Goal: Information Seeking & Learning: Learn about a topic

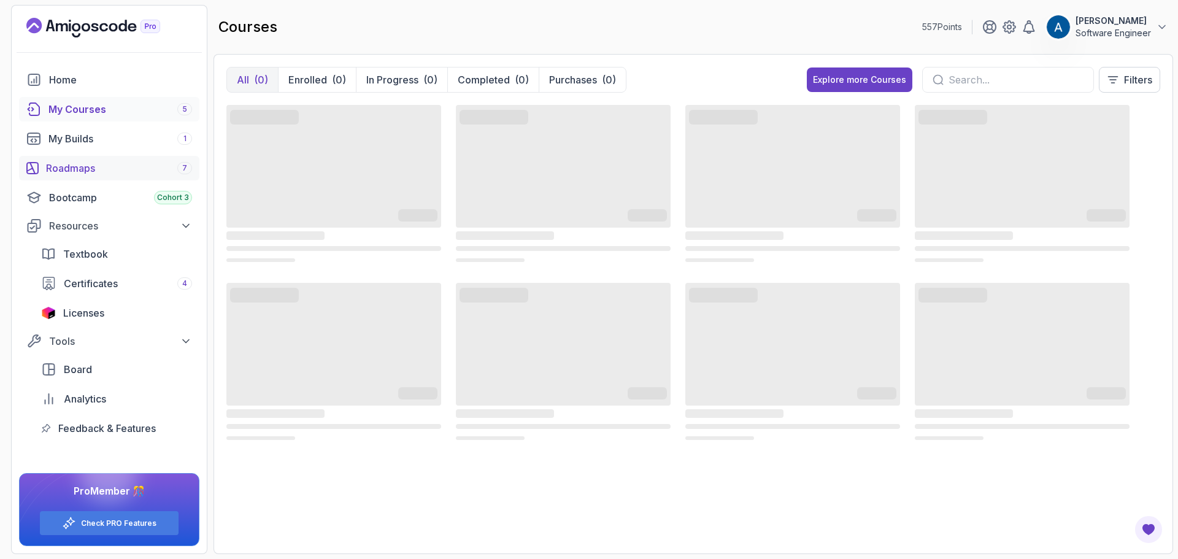
click at [94, 169] on div "Roadmaps 7" at bounding box center [119, 168] width 146 height 15
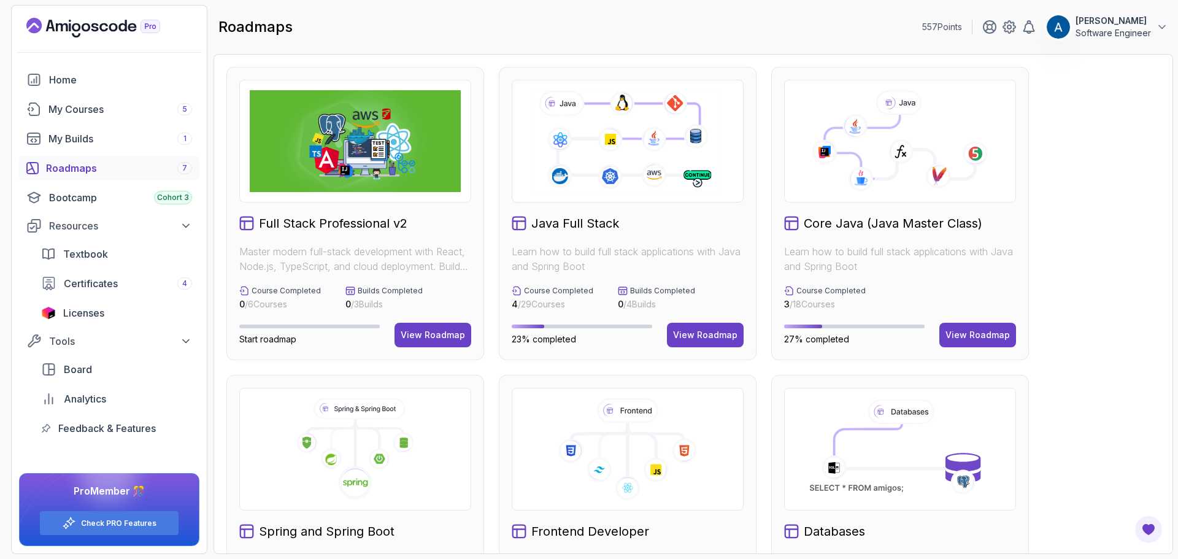
click at [597, 464] on icon at bounding box center [598, 469] width 25 height 25
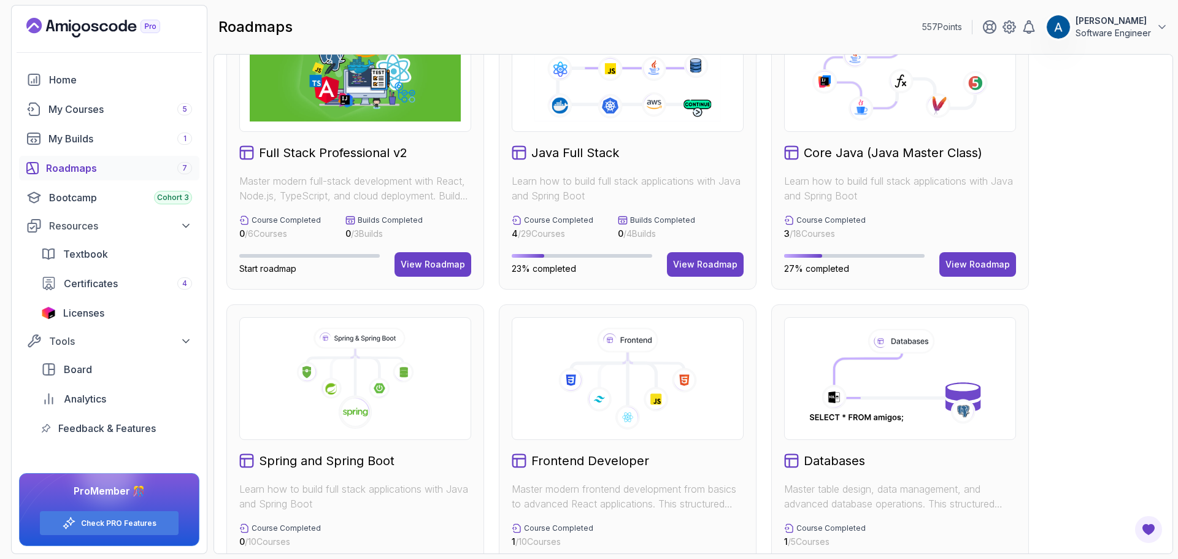
scroll to position [123, 0]
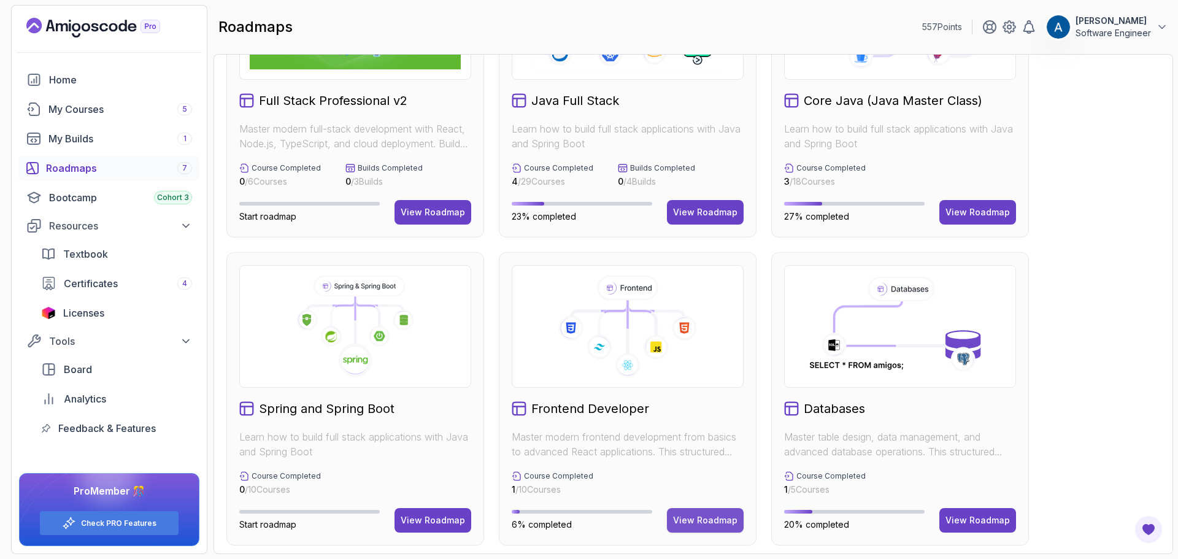
click at [700, 524] on div "View Roadmap" at bounding box center [705, 520] width 64 height 12
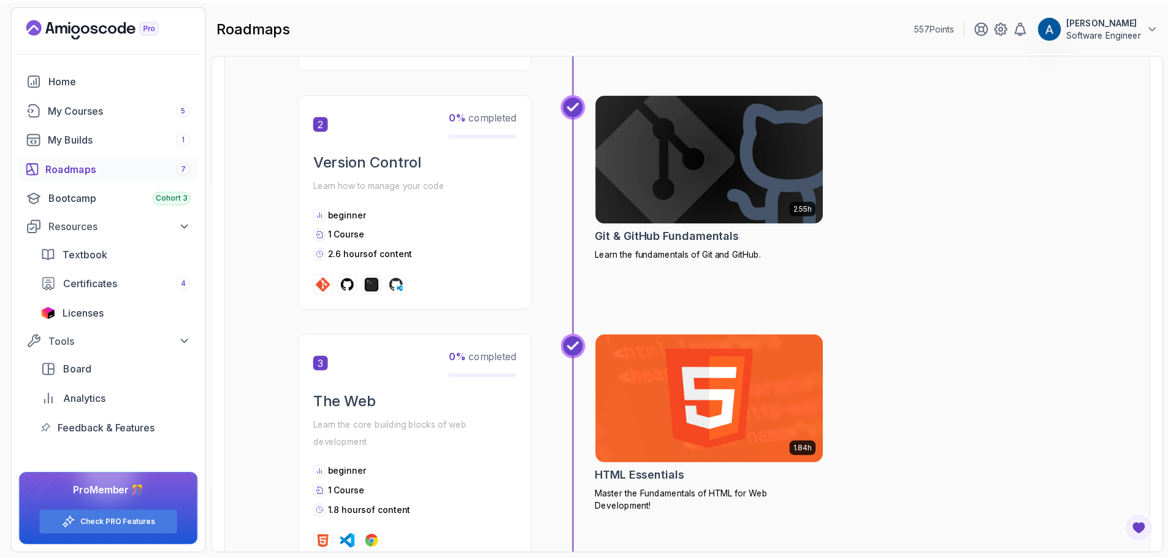
scroll to position [626, 0]
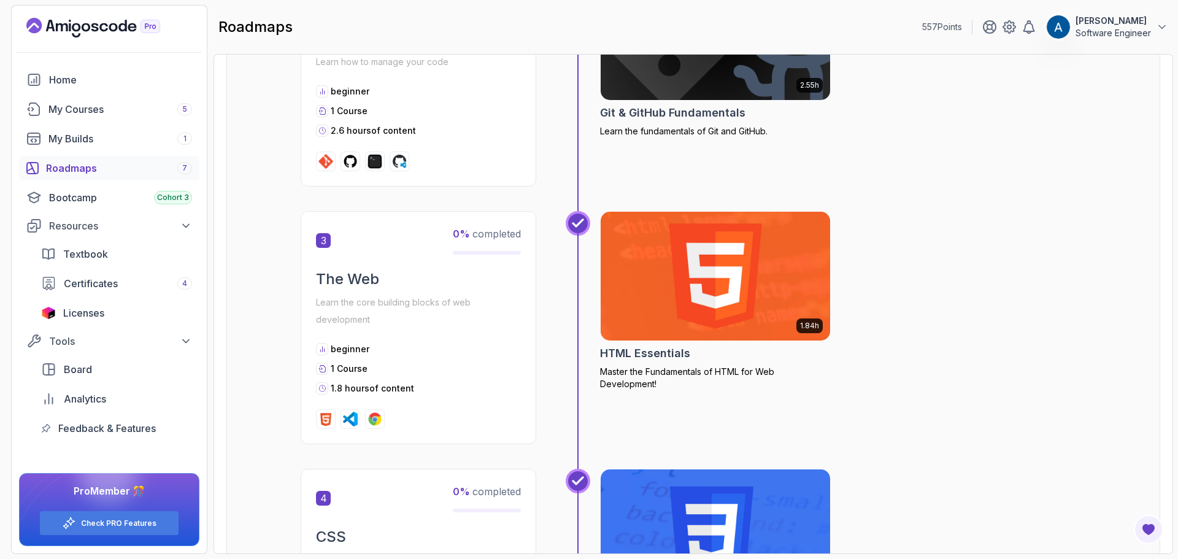
click at [708, 267] on img at bounding box center [715, 276] width 241 height 135
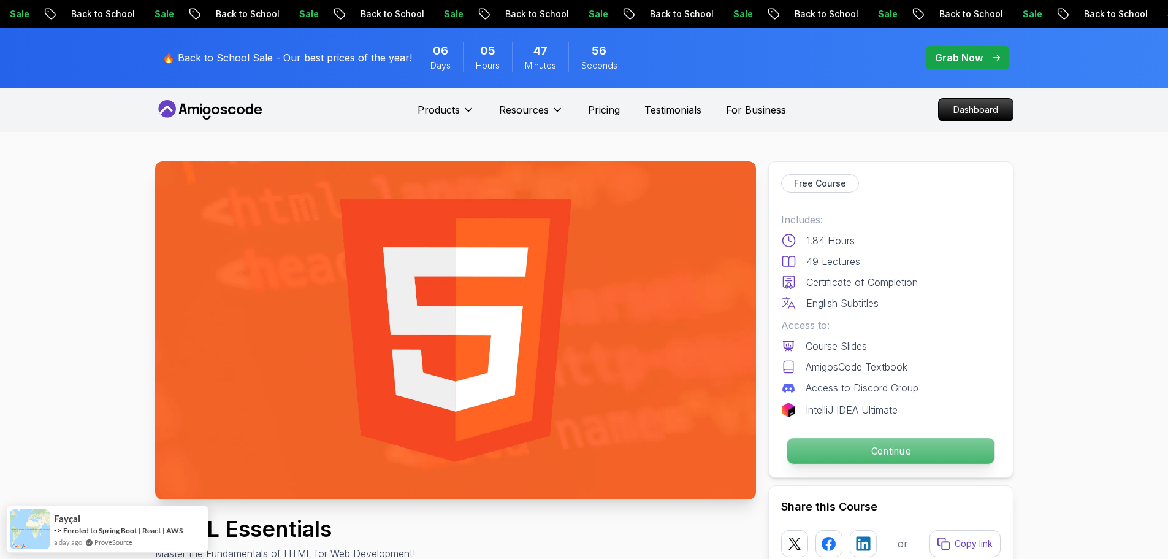
click at [922, 455] on p "Continue" at bounding box center [890, 451] width 207 height 26
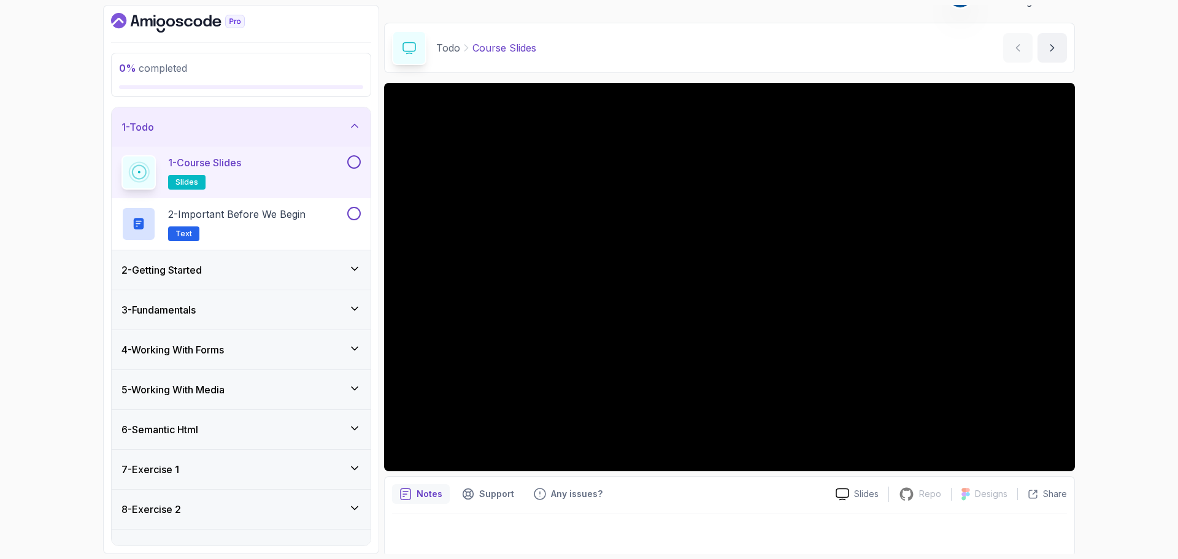
scroll to position [29, 0]
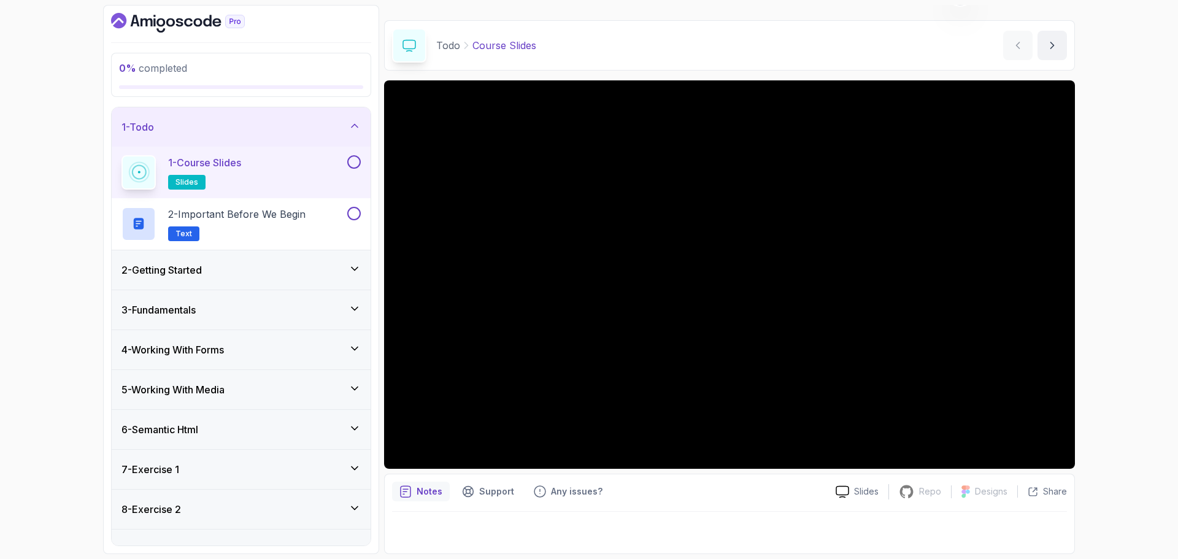
click at [356, 166] on button at bounding box center [353, 161] width 13 height 13
click at [338, 220] on div "2 - Important Before We Begin Text" at bounding box center [232, 224] width 223 height 34
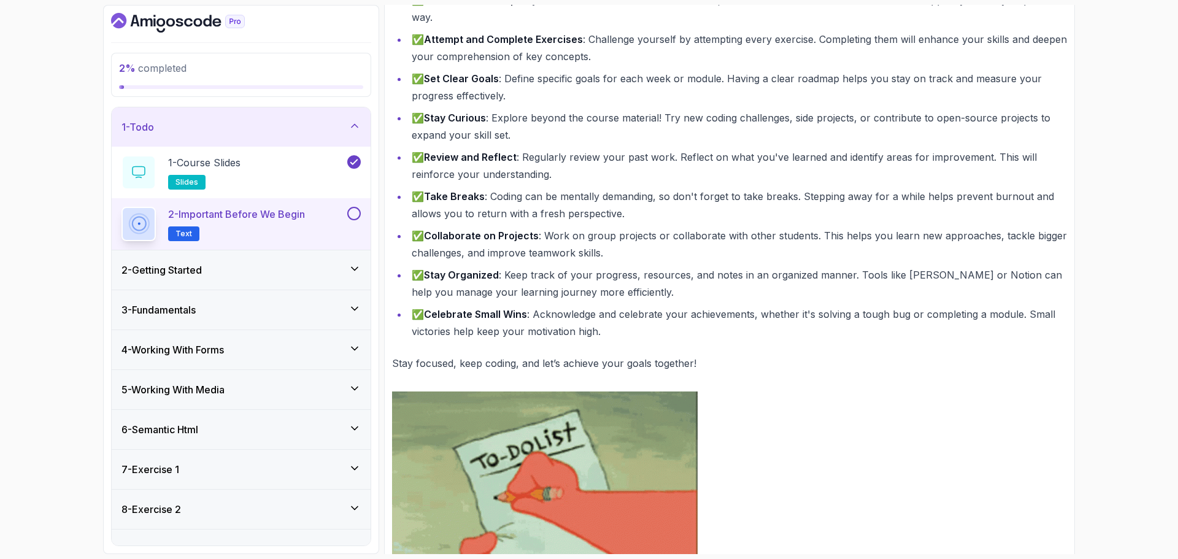
scroll to position [445, 0]
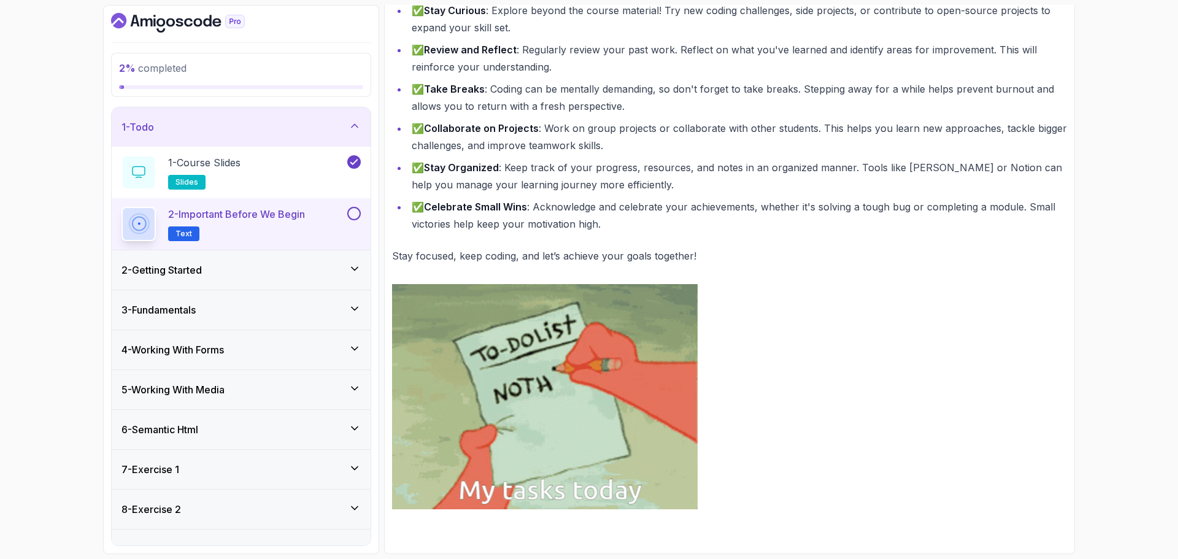
click at [359, 214] on button at bounding box center [353, 213] width 13 height 13
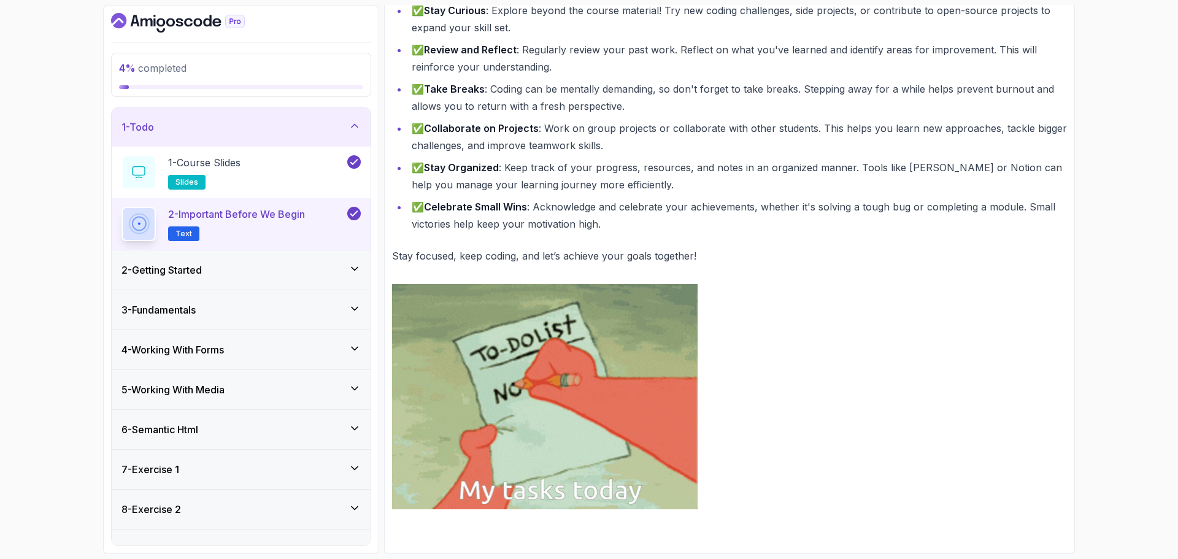
click at [275, 258] on div "2 - Getting Started" at bounding box center [241, 269] width 259 height 39
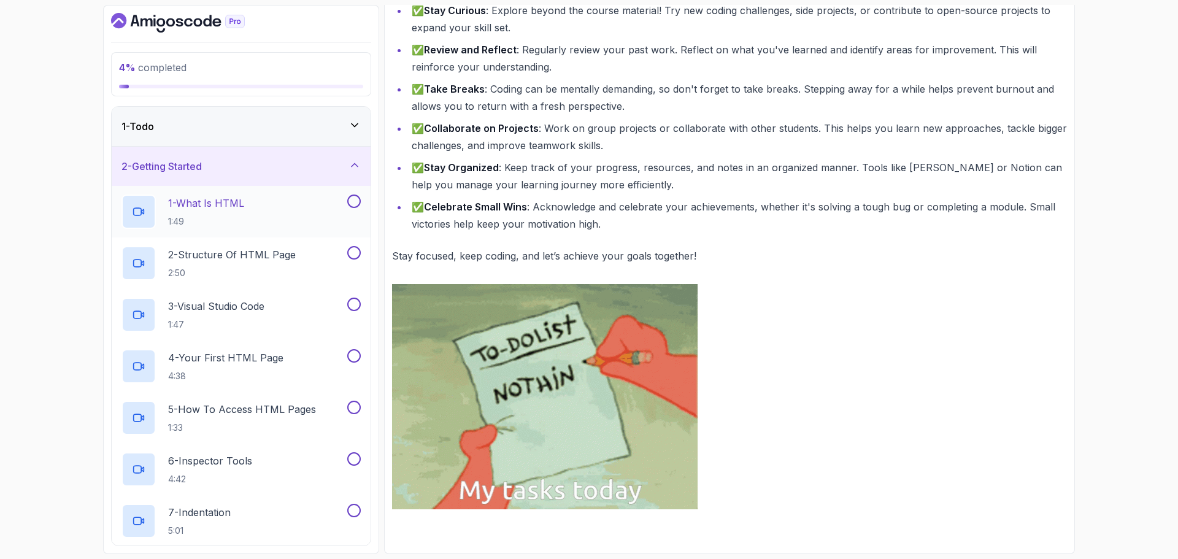
click at [294, 213] on div "1 - What Is HTML 1:49" at bounding box center [232, 211] width 223 height 34
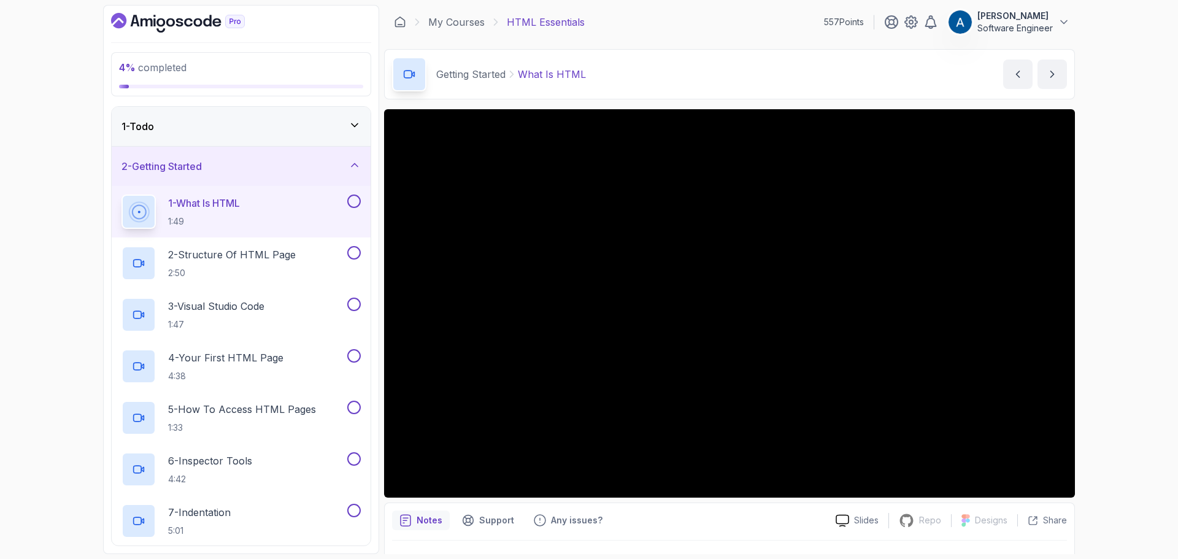
click at [353, 199] on button at bounding box center [353, 200] width 13 height 13
click at [251, 272] on p "2:50" at bounding box center [232, 273] width 128 height 12
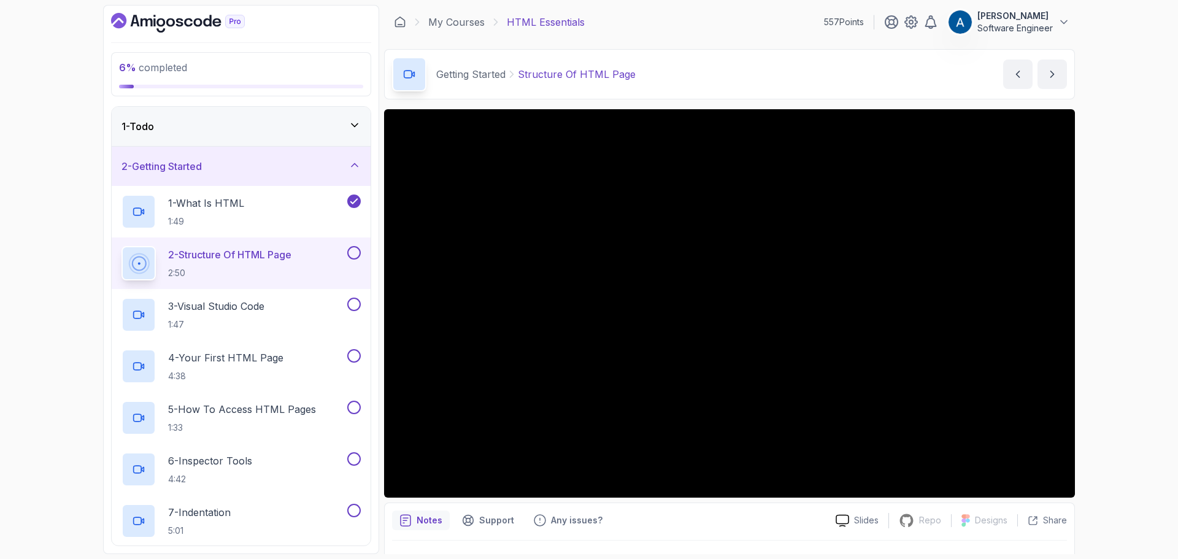
click at [354, 253] on button at bounding box center [353, 252] width 13 height 13
click at [273, 315] on div "3 - Visual Studio Code 1:47" at bounding box center [232, 314] width 223 height 34
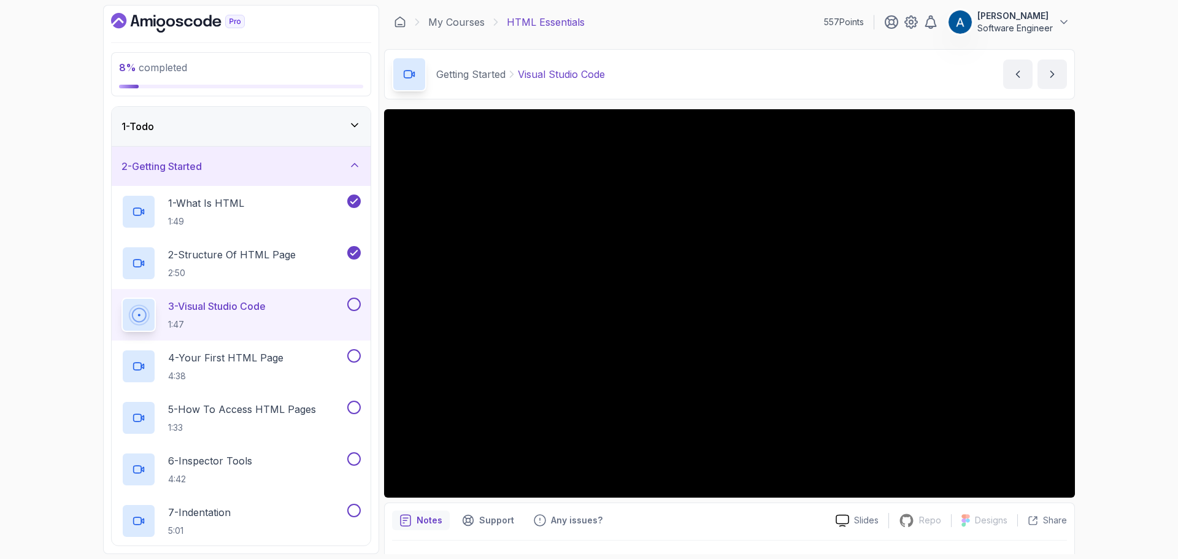
click at [1119, 358] on div "8 % completed 1 - Todo 2 - Getting Started 1 - What Is HTML 1:49 2 - Structure …" at bounding box center [589, 279] width 1178 height 559
click at [283, 359] on p "4 - Your First HTML Page" at bounding box center [225, 357] width 115 height 15
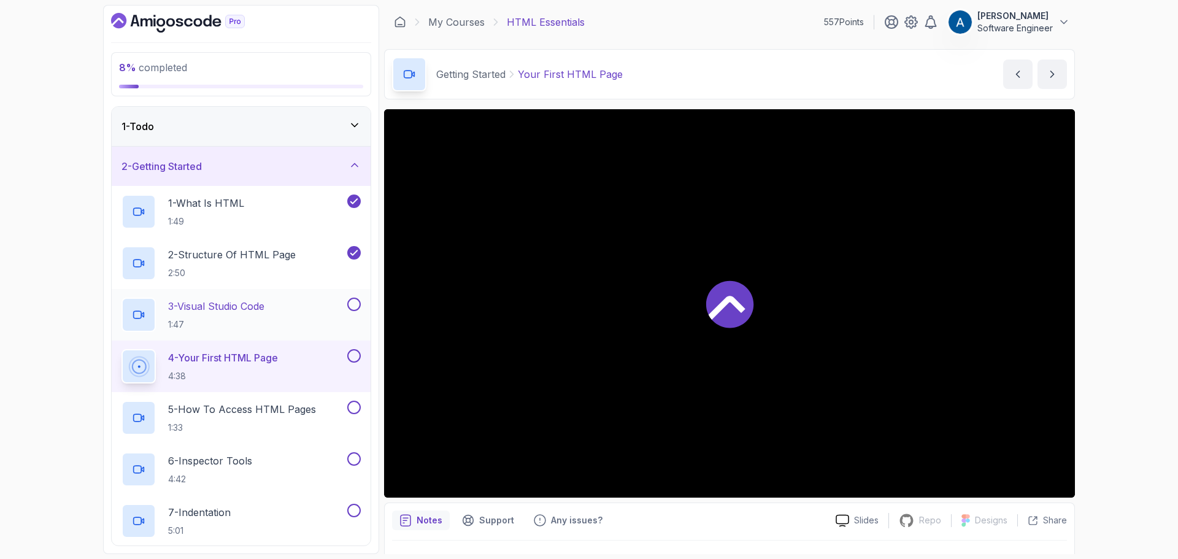
click at [354, 300] on button at bounding box center [353, 303] width 13 height 13
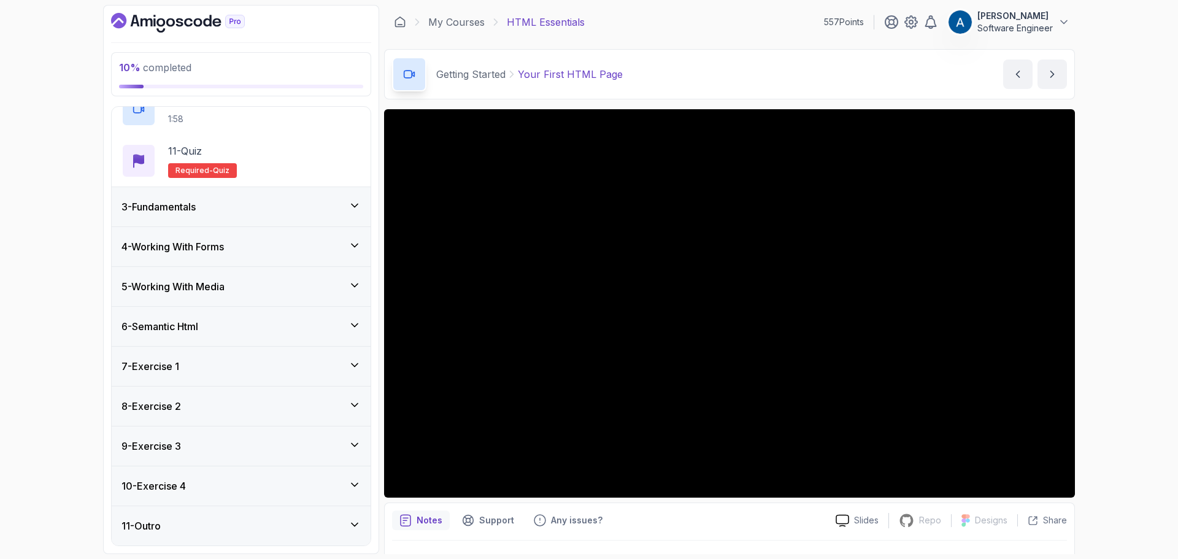
click at [224, 337] on div "6 - Semantic Html" at bounding box center [241, 326] width 259 height 39
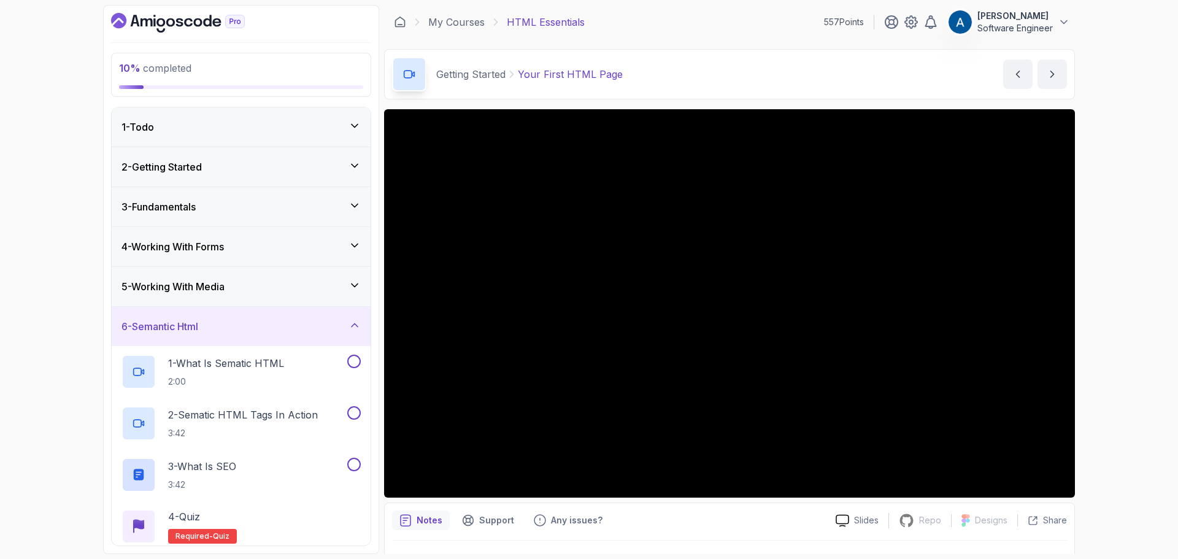
click at [356, 315] on div "6 - Semantic Html" at bounding box center [241, 326] width 259 height 39
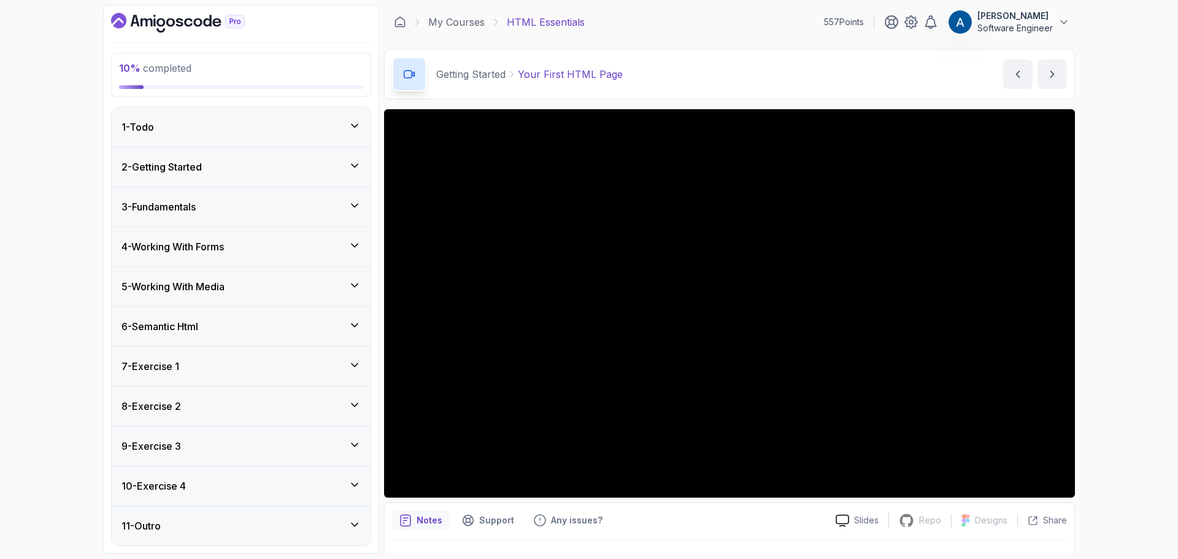
click at [308, 229] on div "4 - Working With Forms" at bounding box center [241, 246] width 259 height 39
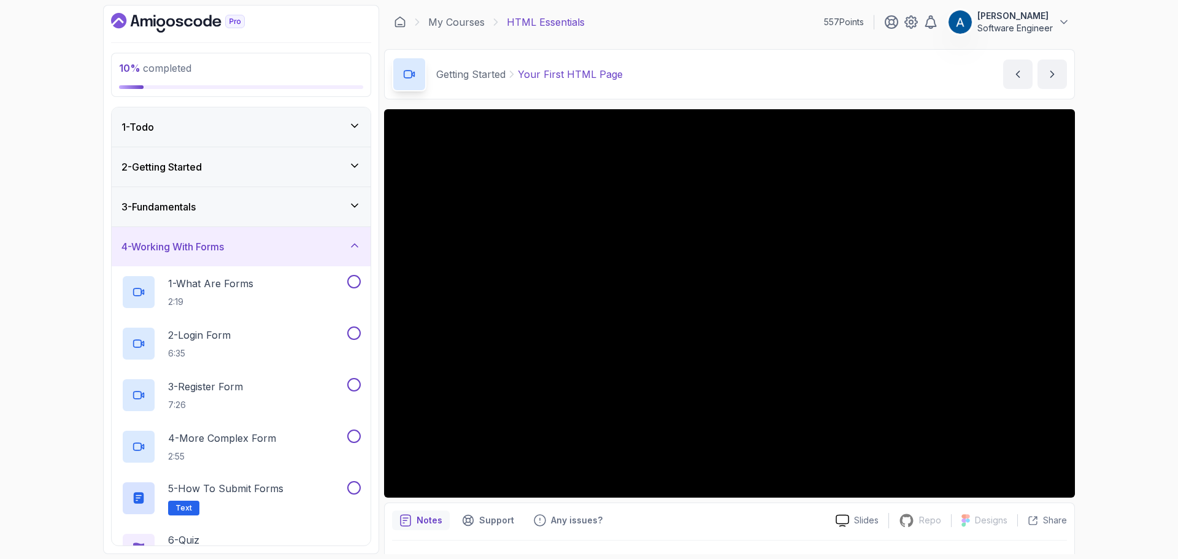
click at [317, 167] on div "2 - Getting Started" at bounding box center [240, 166] width 239 height 15
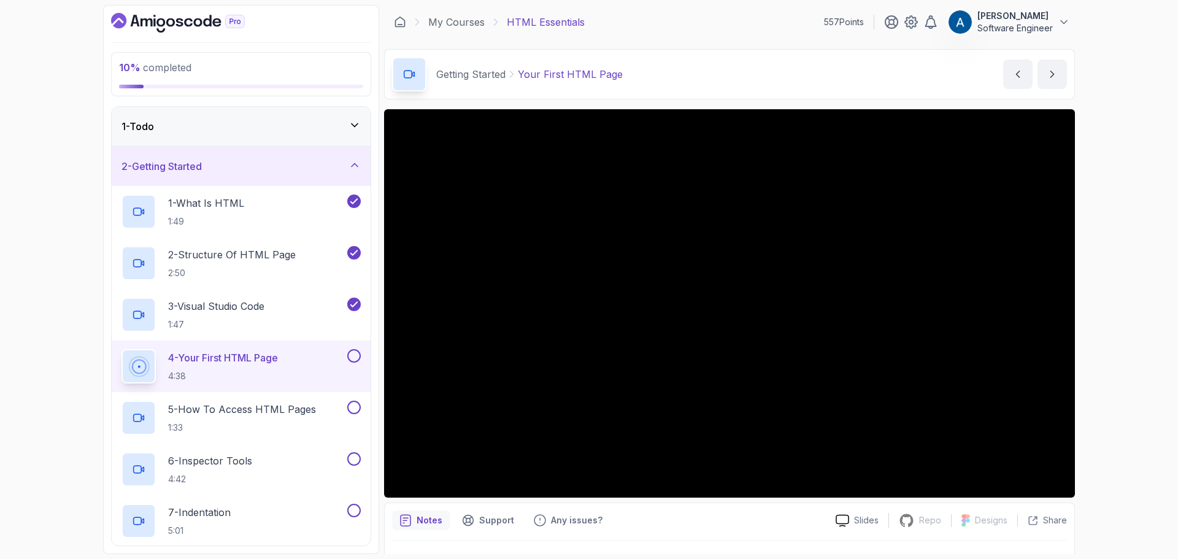
click at [358, 359] on button at bounding box center [353, 355] width 13 height 13
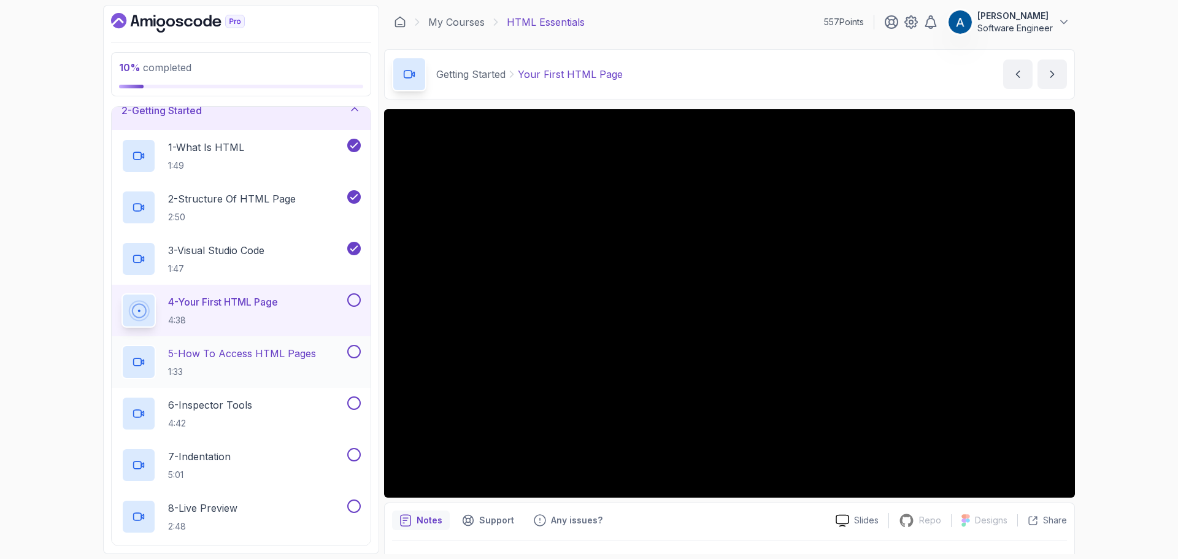
scroll to position [123, 0]
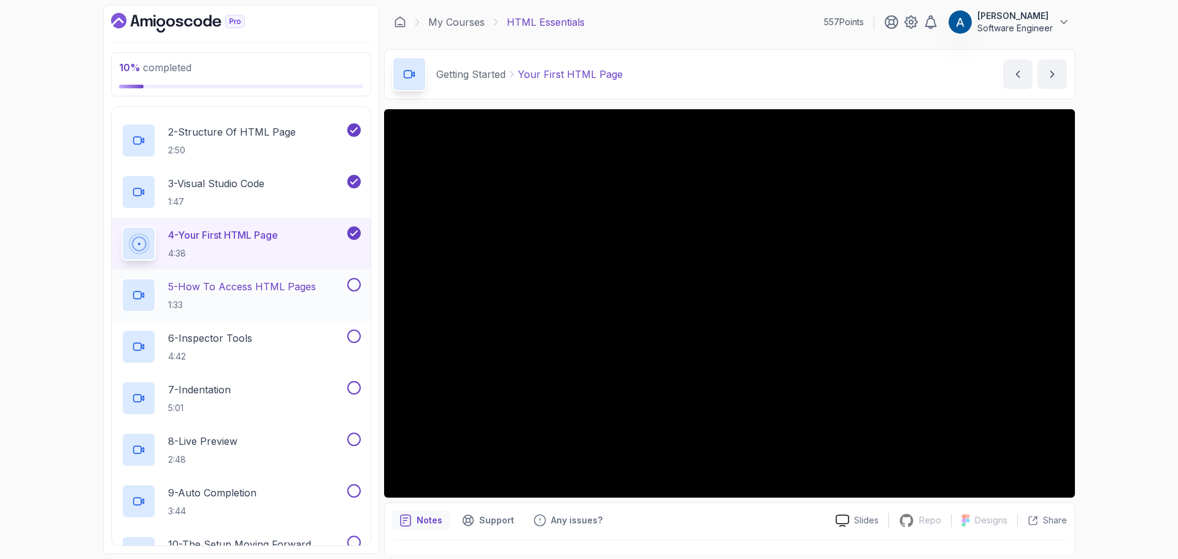
click at [263, 288] on p "5 - How To Access HTML Pages" at bounding box center [242, 286] width 148 height 15
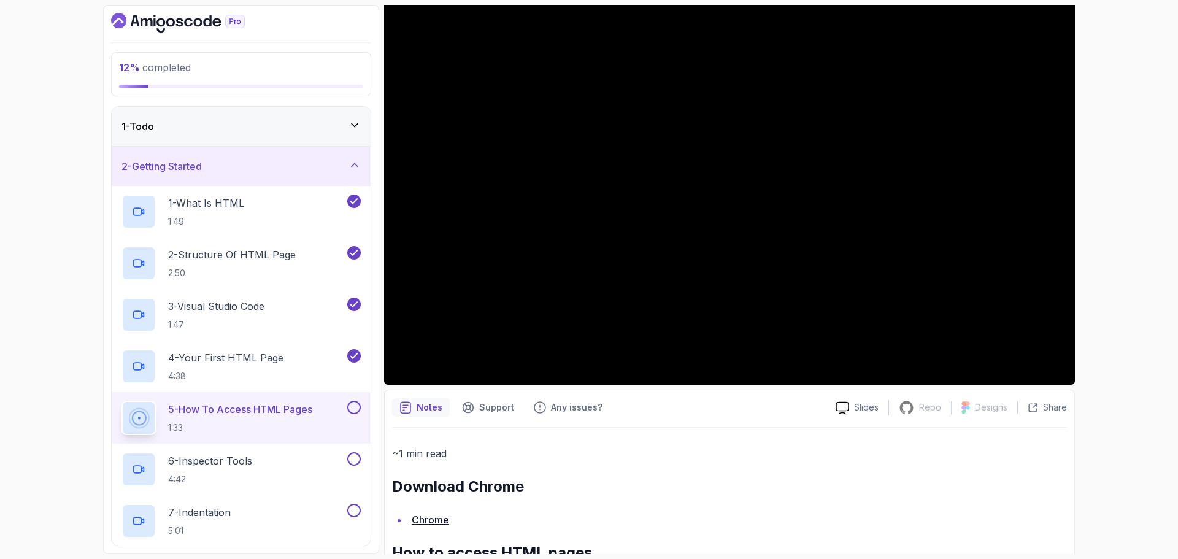
scroll to position [123, 0]
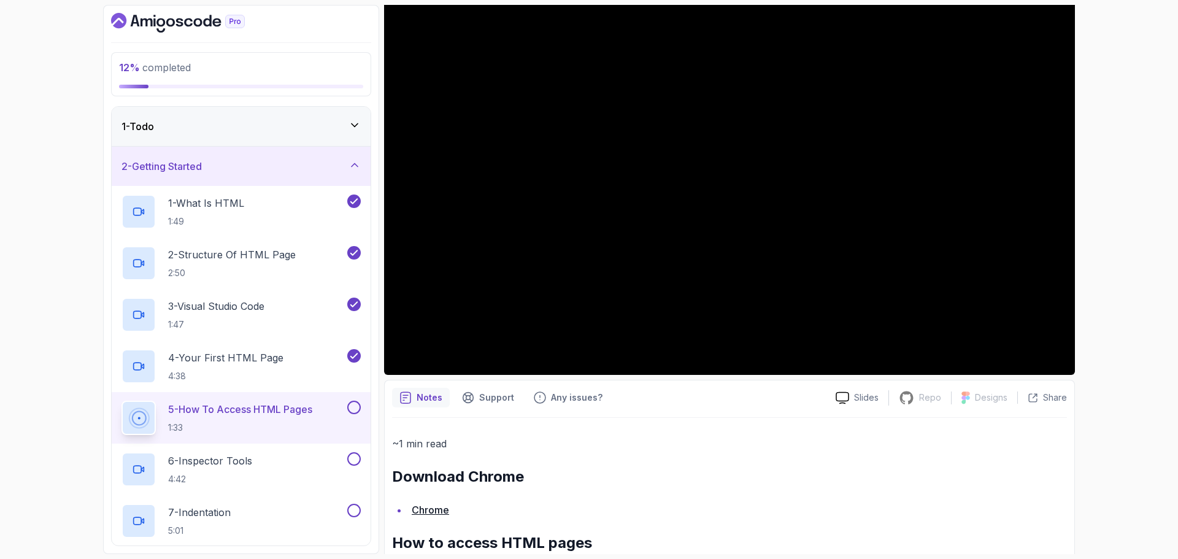
click at [349, 410] on button at bounding box center [353, 407] width 13 height 13
click at [285, 458] on div "6 - Inspector Tools 4:42" at bounding box center [232, 469] width 223 height 34
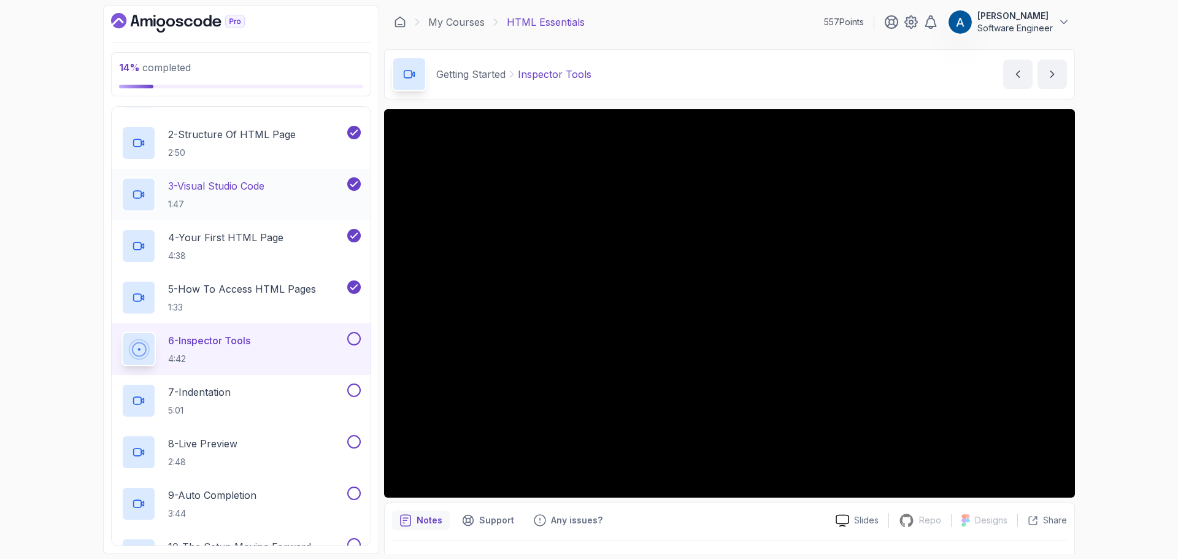
scroll to position [123, 0]
click at [348, 337] on button at bounding box center [353, 335] width 13 height 13
click at [250, 400] on div "7 - Indentation 5:01" at bounding box center [232, 398] width 223 height 34
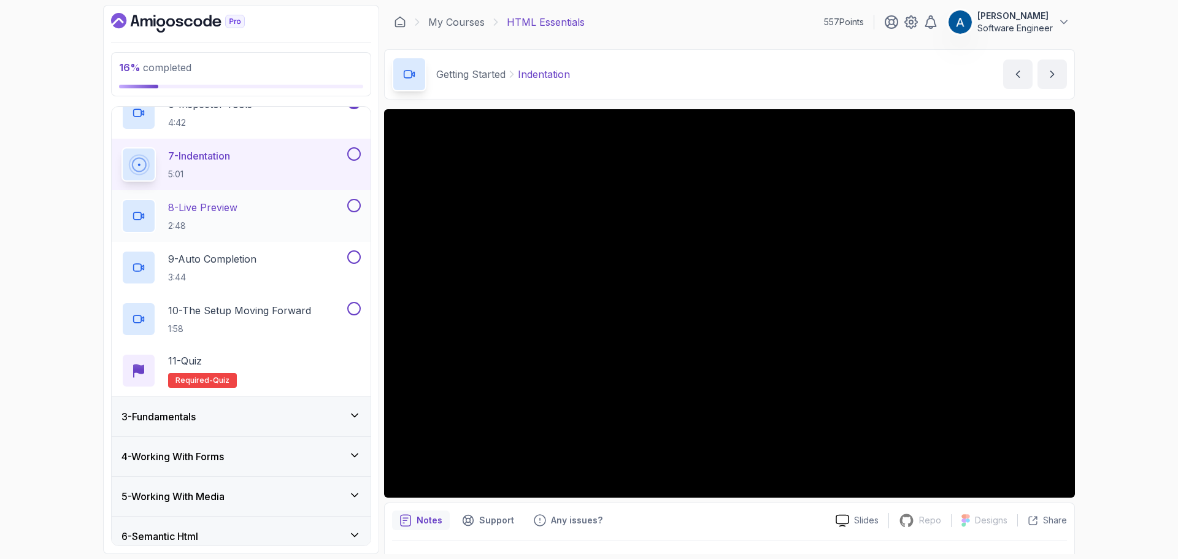
scroll to position [368, 0]
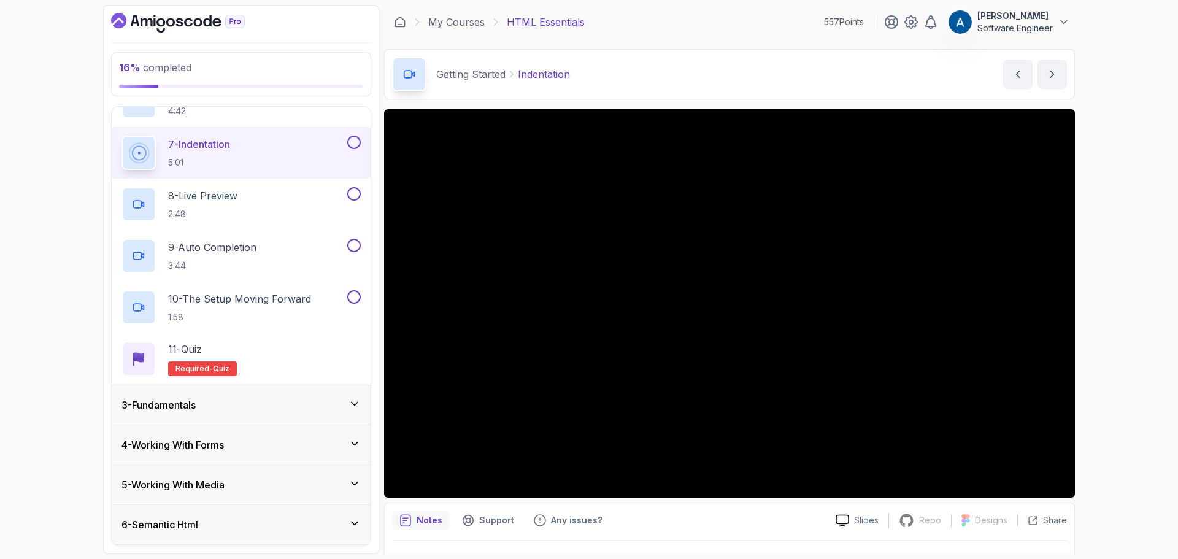
click at [121, 136] on button "7 - Indentation 5:01" at bounding box center [240, 153] width 239 height 34
click at [358, 141] on button at bounding box center [353, 142] width 13 height 13
click at [282, 205] on div "8 - Live Preview 2:48" at bounding box center [232, 204] width 223 height 34
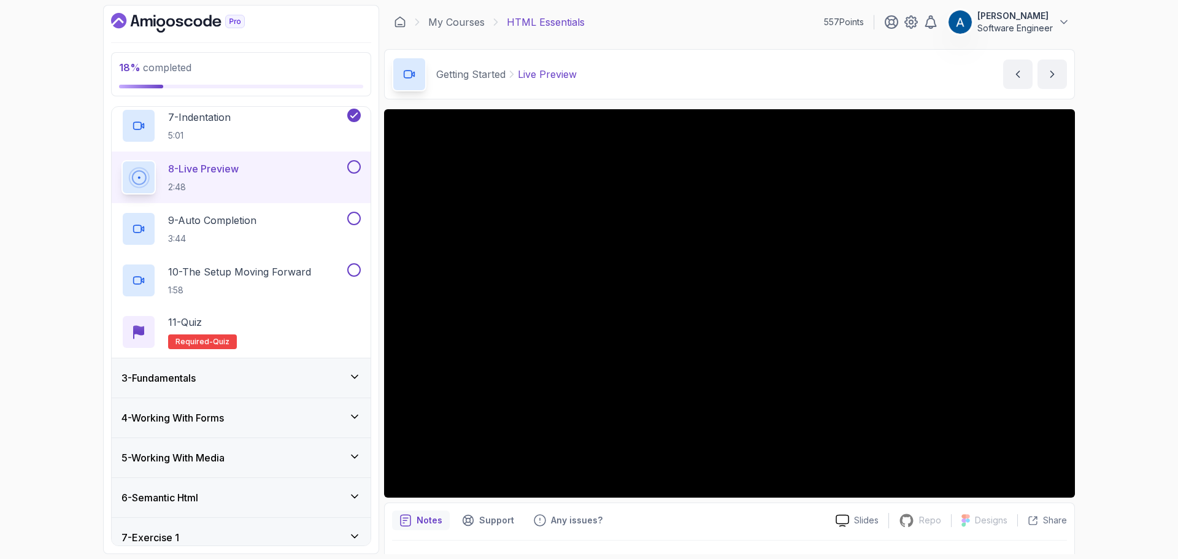
scroll to position [382, 0]
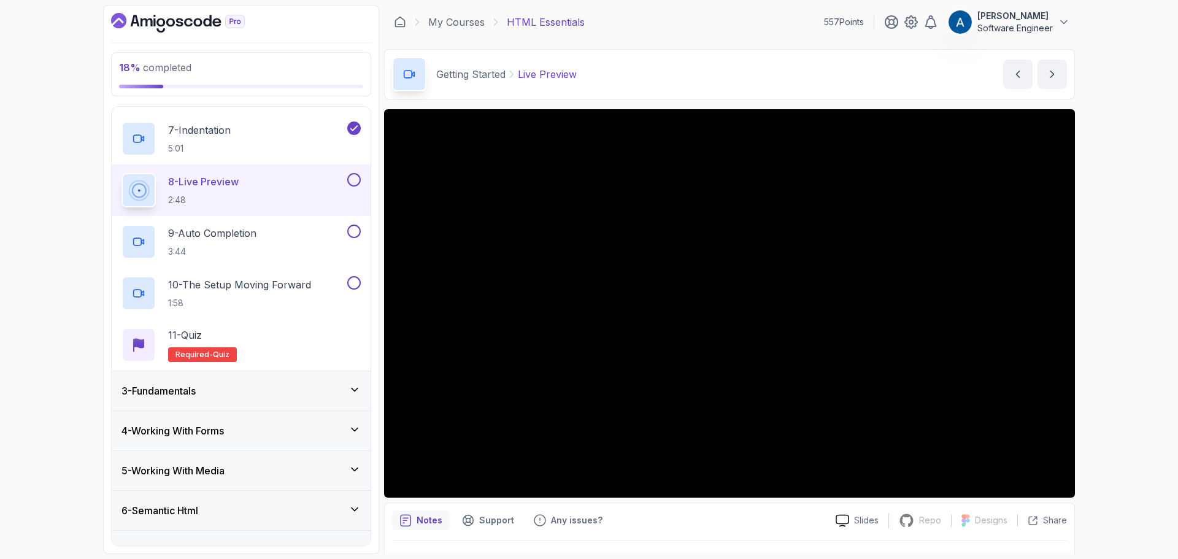
click at [356, 182] on button at bounding box center [353, 179] width 13 height 13
click at [247, 249] on p "3:44" at bounding box center [212, 251] width 88 height 12
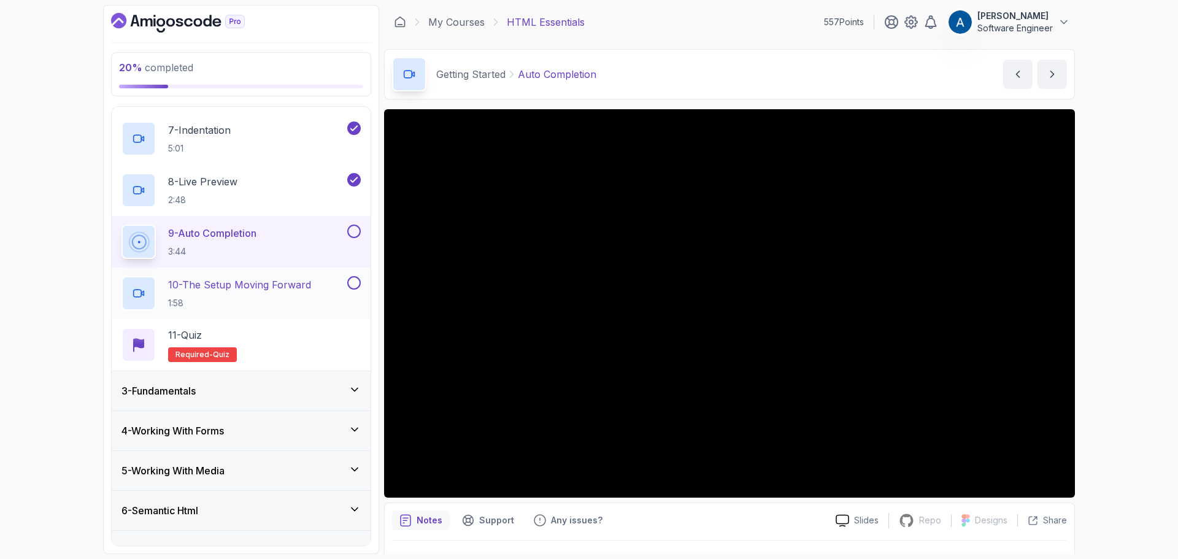
scroll to position [443, 0]
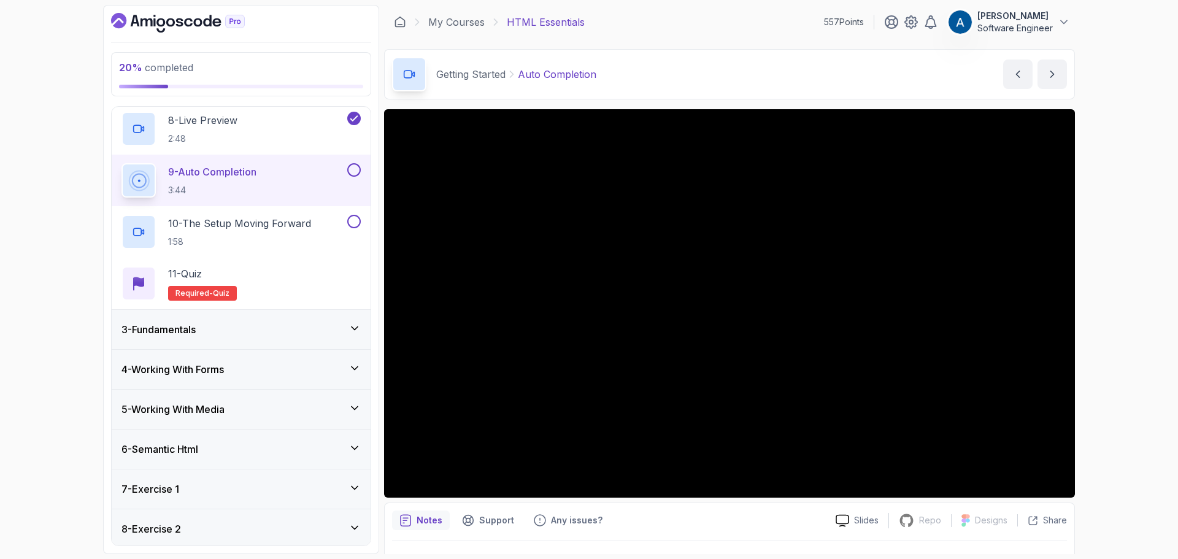
click at [263, 323] on div "3 - Fundamentals" at bounding box center [240, 329] width 239 height 15
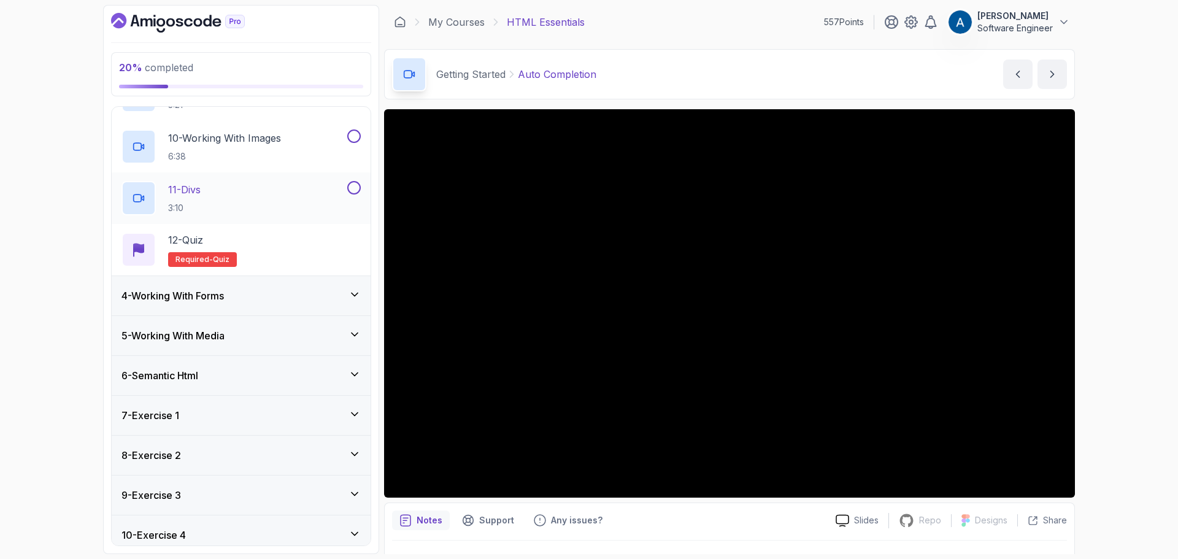
scroll to position [613, 0]
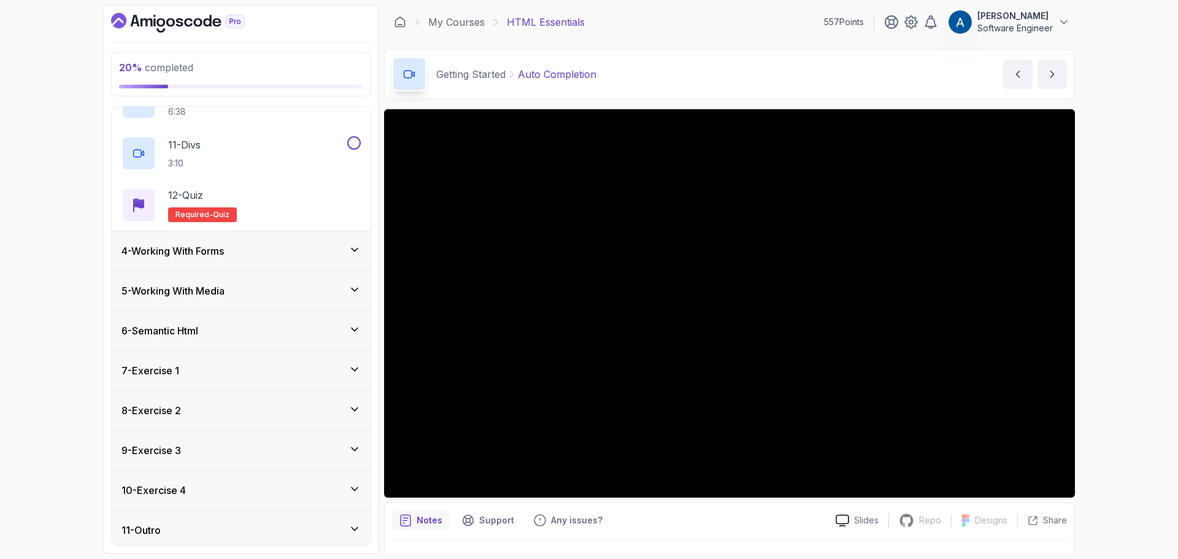
click at [361, 247] on div "4 - Working With Forms" at bounding box center [241, 250] width 259 height 39
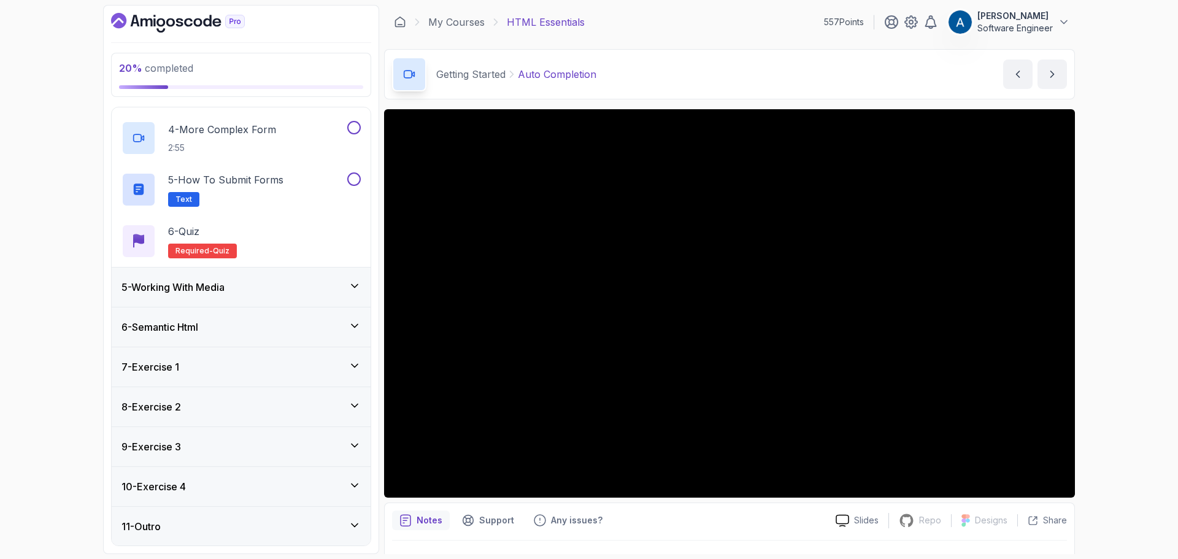
scroll to position [309, 0]
click at [293, 288] on div "5 - Working With Media" at bounding box center [240, 286] width 239 height 15
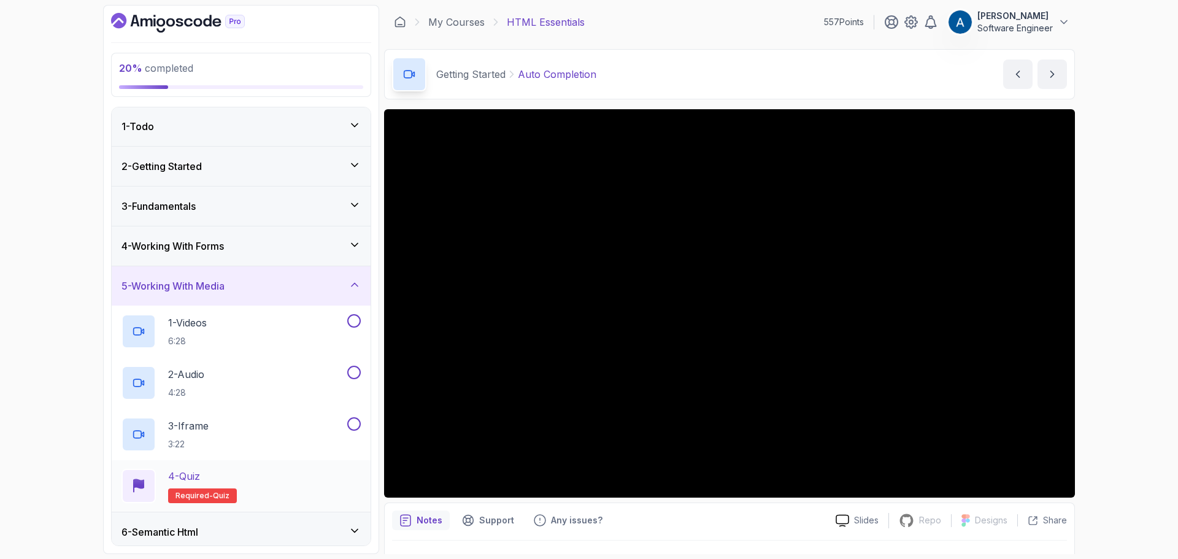
scroll to position [0, 0]
click at [342, 277] on div "5 - Working With Media" at bounding box center [241, 286] width 259 height 39
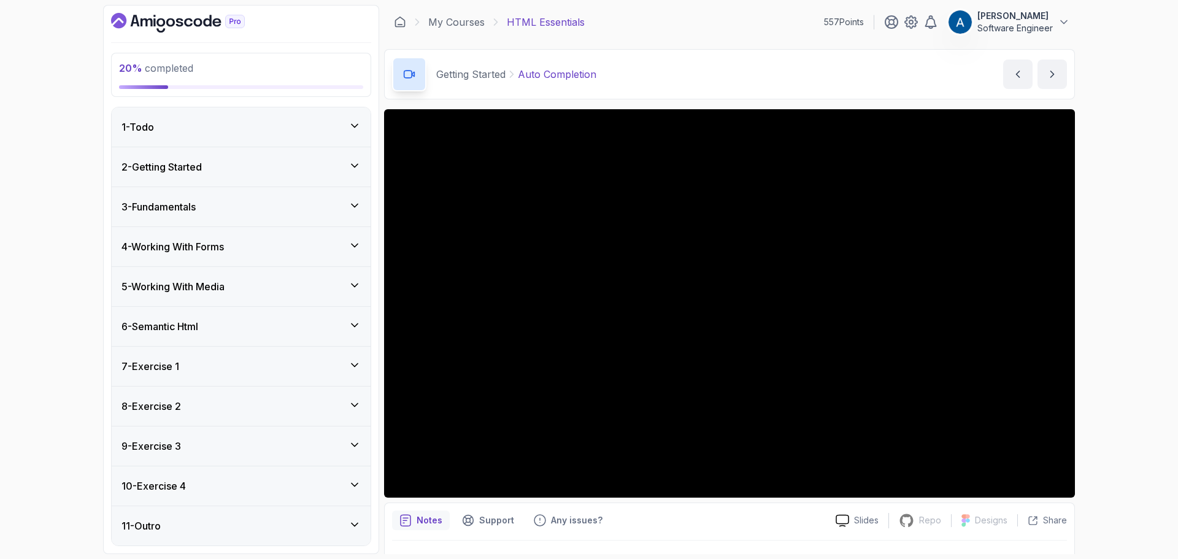
click at [239, 329] on div "6 - Semantic Html" at bounding box center [240, 326] width 239 height 15
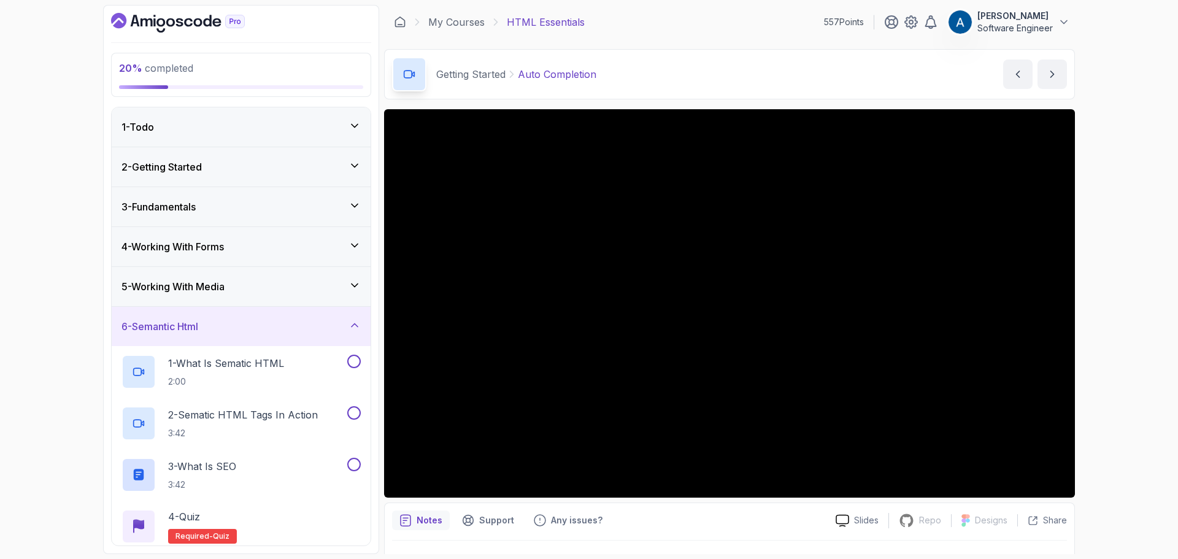
click at [376, 316] on div "20 % completed 1 - Todo 2 - Getting Started 3 - Fundamentals 4 - Working With F…" at bounding box center [241, 279] width 276 height 549
click at [350, 324] on icon at bounding box center [354, 325] width 12 height 12
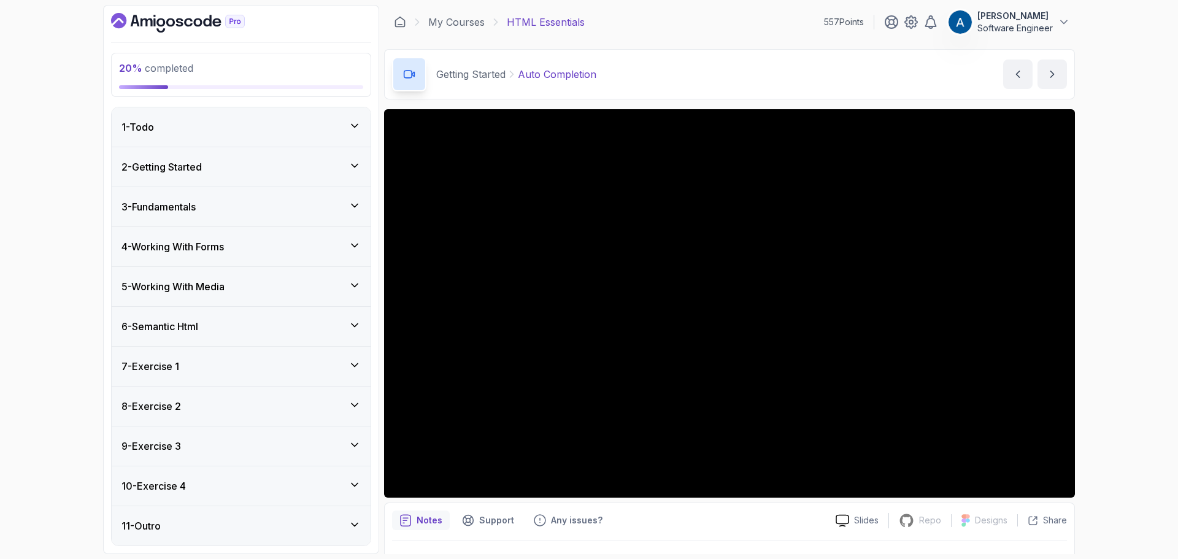
click at [244, 164] on div "2 - Getting Started" at bounding box center [240, 166] width 239 height 15
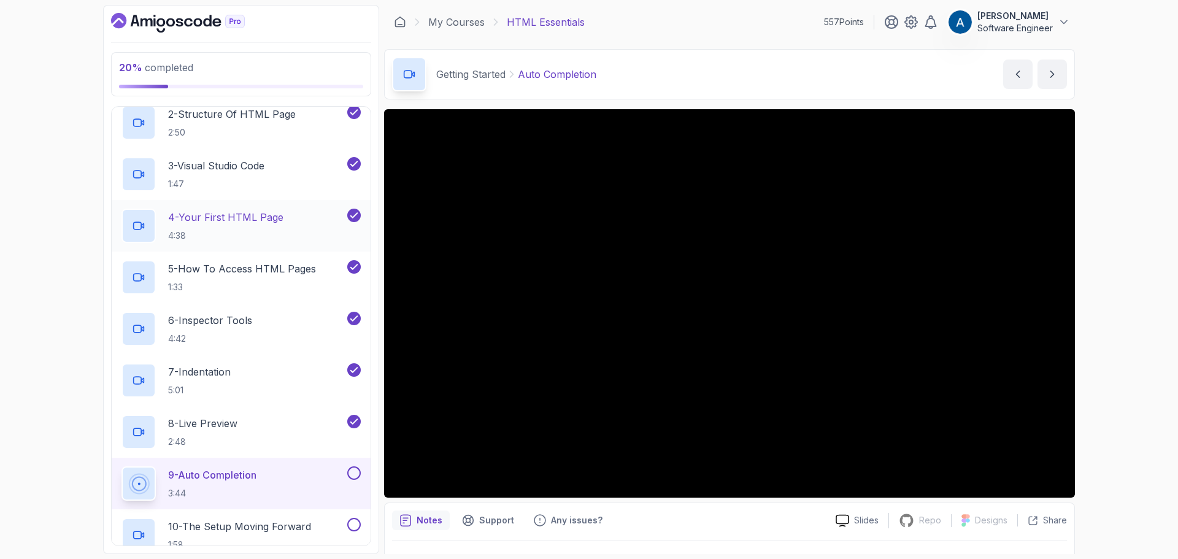
scroll to position [184, 0]
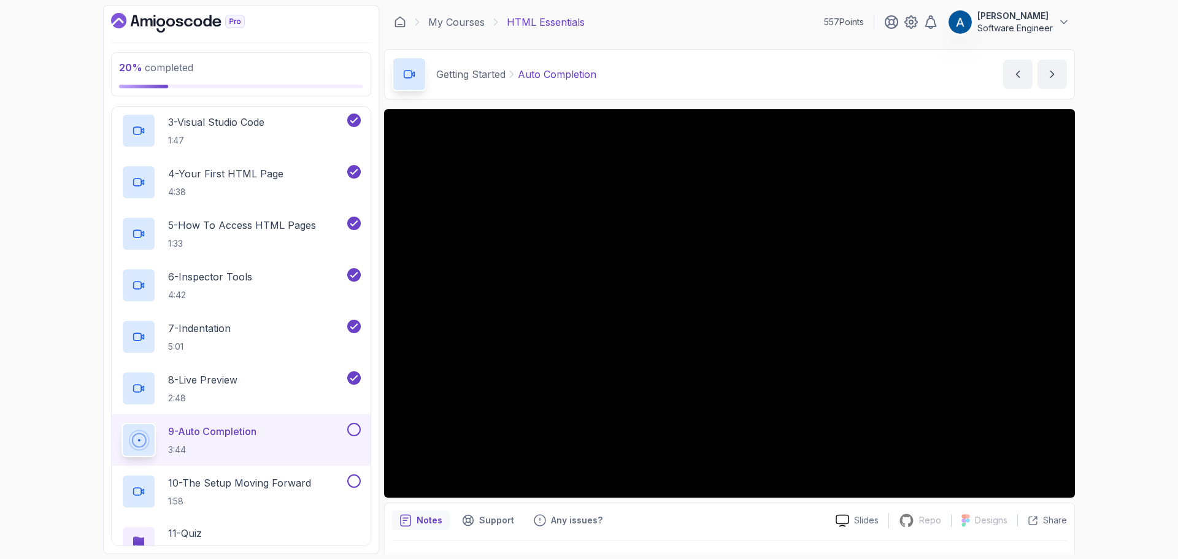
click at [352, 428] on button at bounding box center [353, 429] width 13 height 13
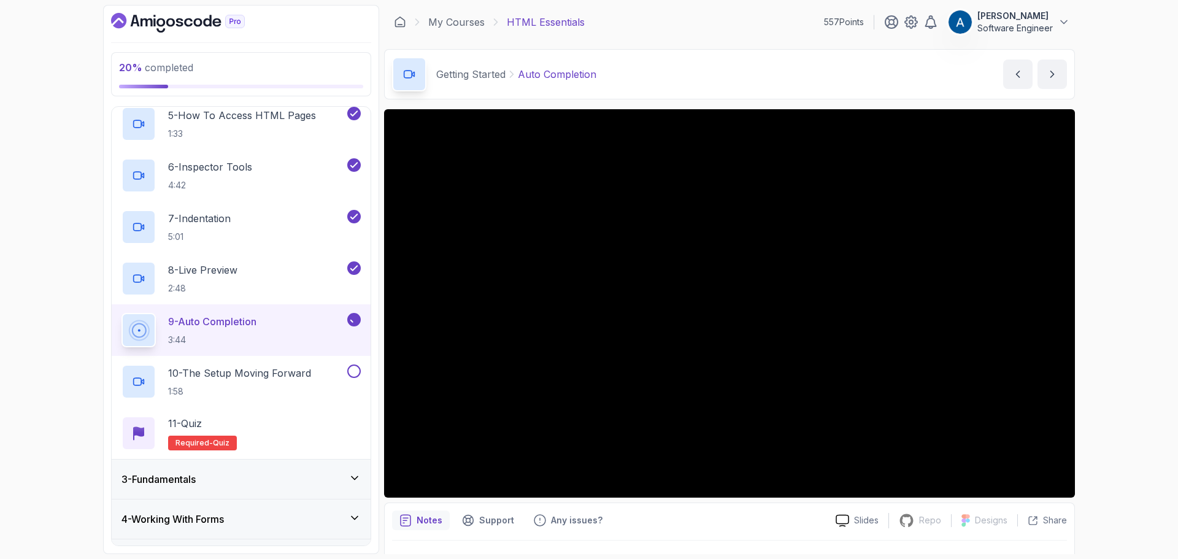
scroll to position [307, 0]
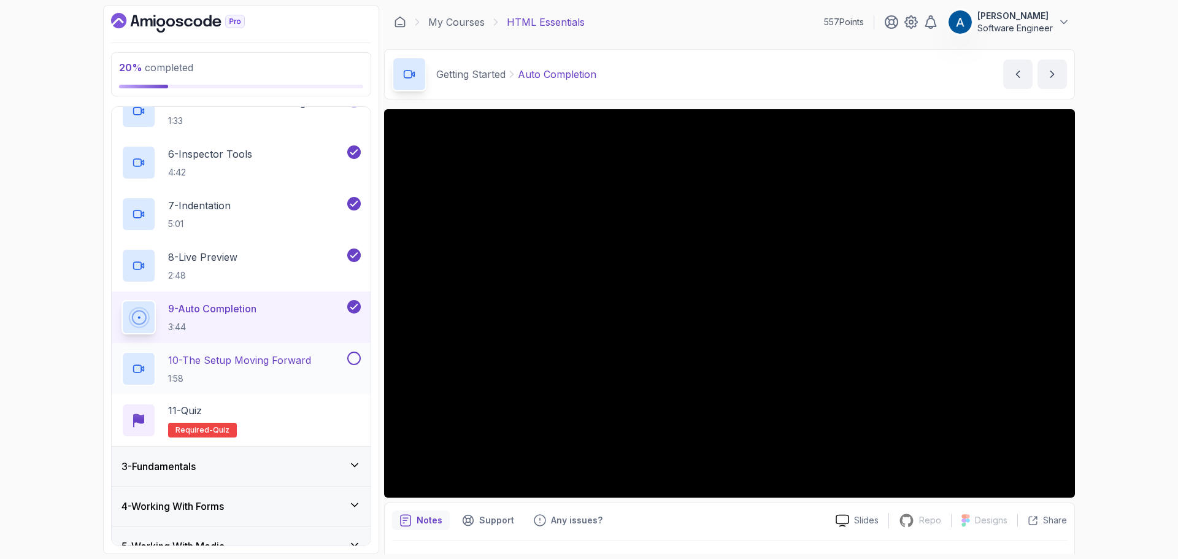
click at [279, 362] on p "10 - The Setup Moving Forward" at bounding box center [239, 360] width 143 height 15
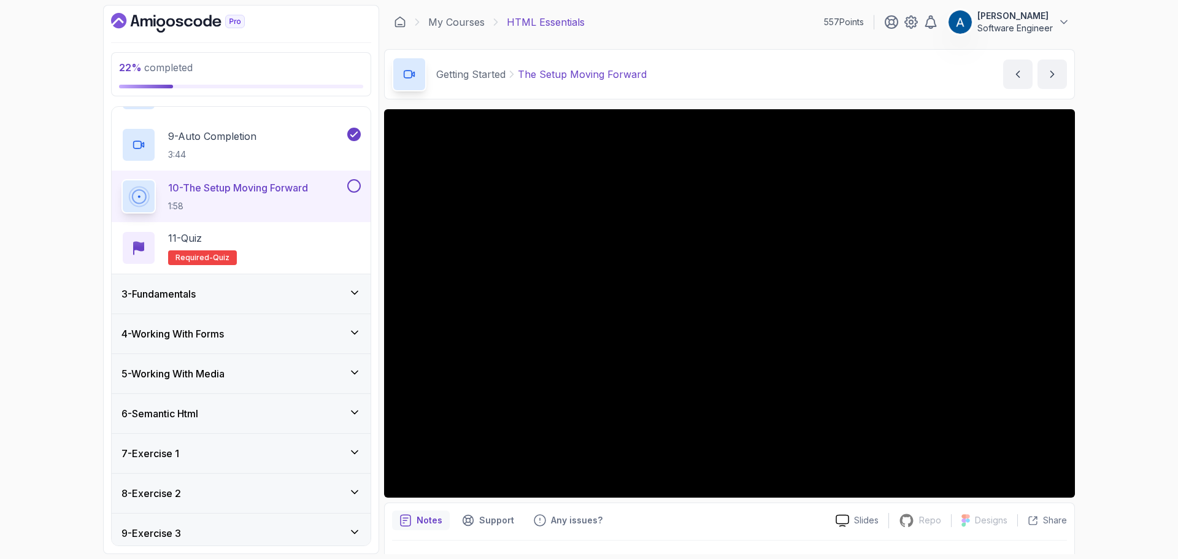
scroll to position [491, 0]
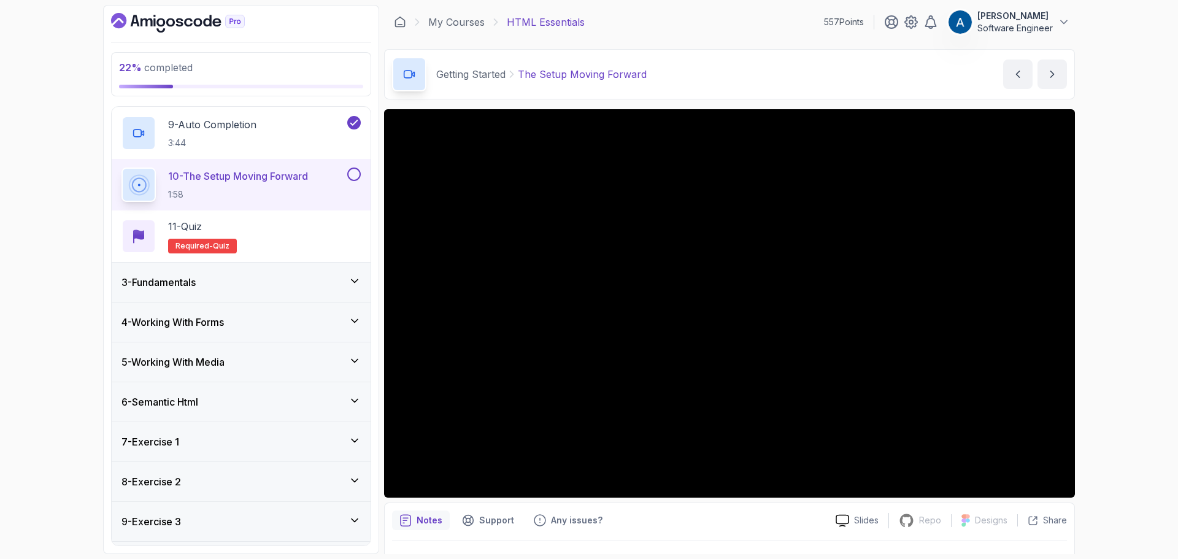
click at [359, 172] on button at bounding box center [353, 173] width 13 height 13
click at [304, 238] on div "11 - Quiz Required- quiz" at bounding box center [240, 236] width 239 height 34
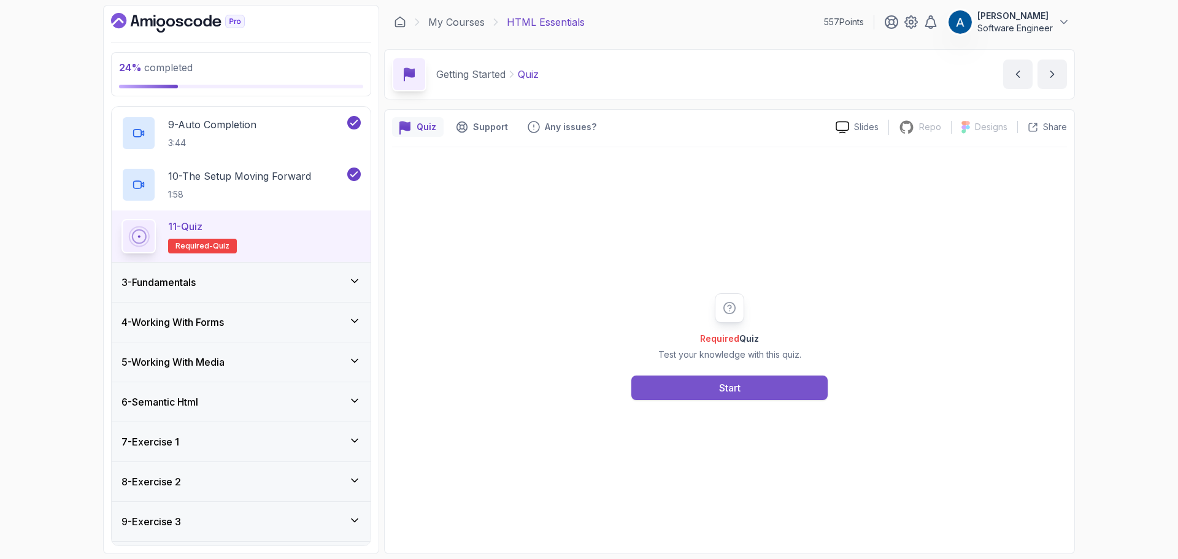
click at [767, 389] on button "Start" at bounding box center [729, 387] width 196 height 25
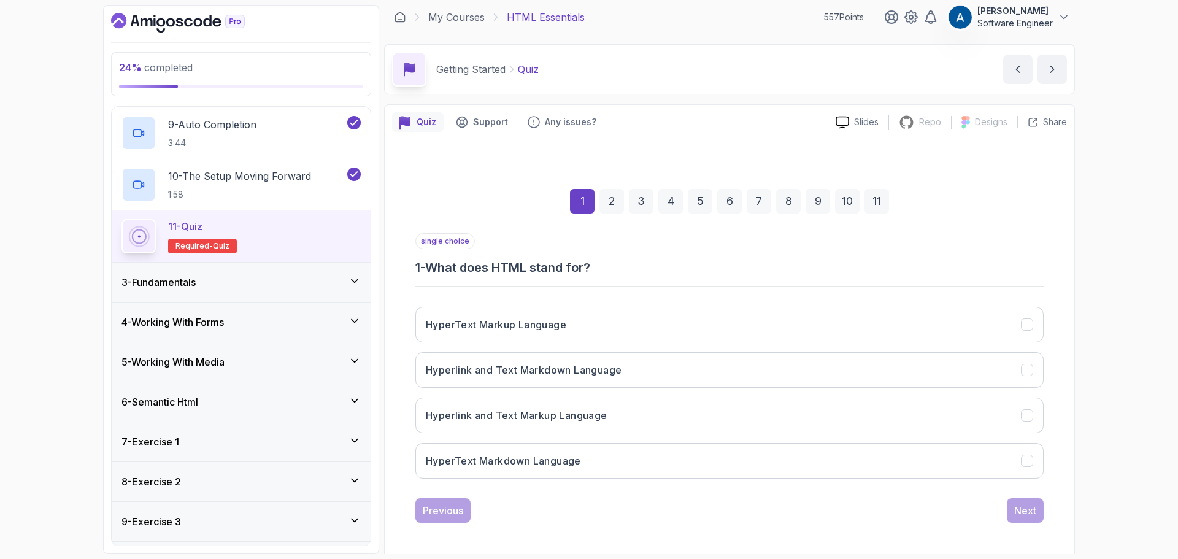
scroll to position [9, 0]
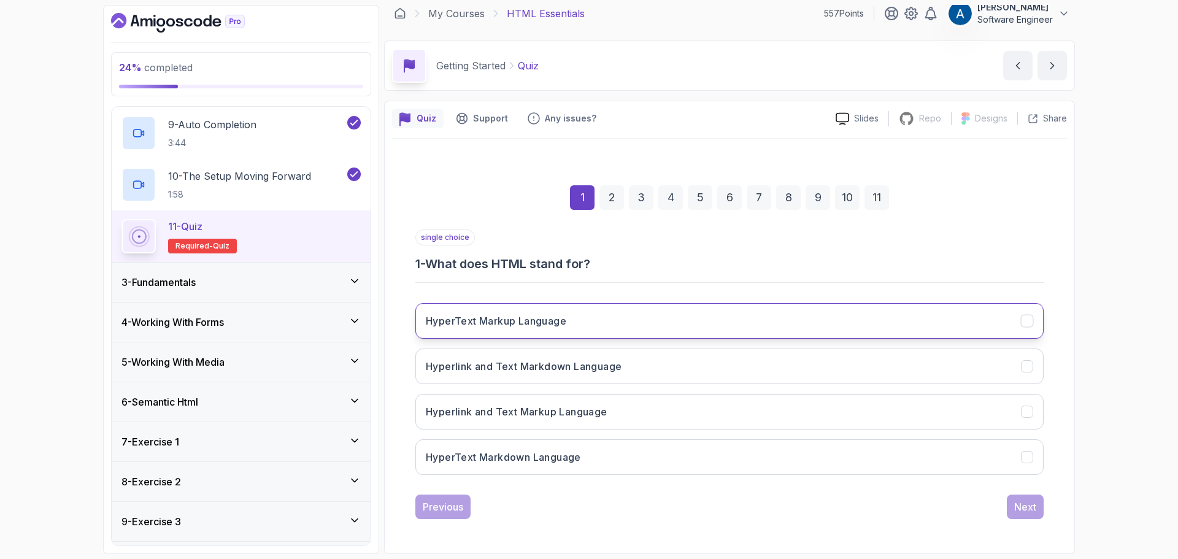
click at [569, 329] on button "HyperText Markup Language" at bounding box center [729, 321] width 628 height 36
click at [1028, 509] on div "Next" at bounding box center [1025, 506] width 22 height 15
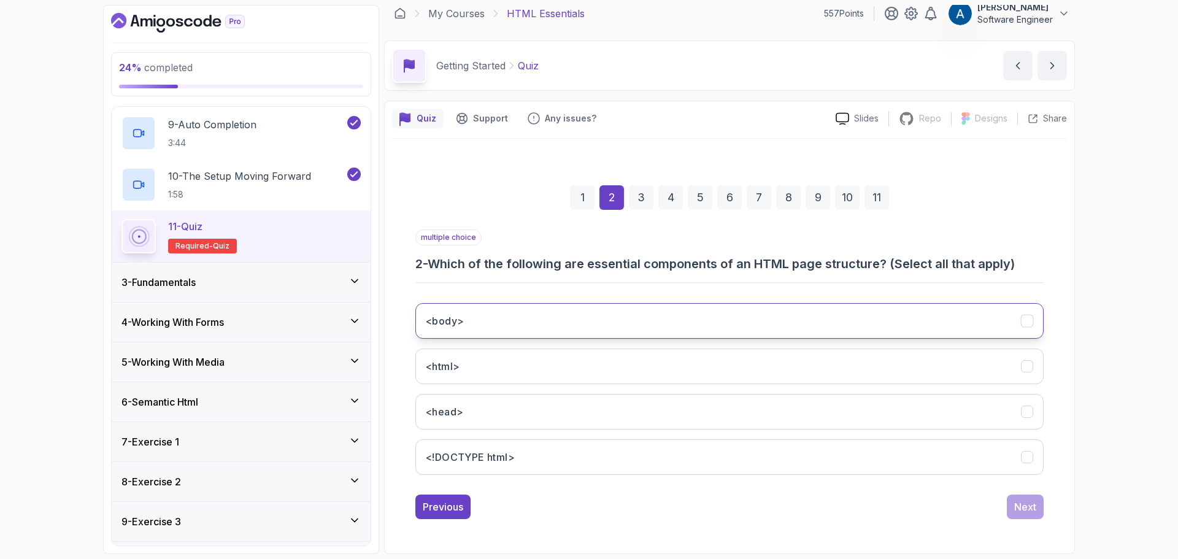
click at [520, 310] on button "<body>" at bounding box center [729, 321] width 628 height 36
click at [522, 374] on button "<html>" at bounding box center [729, 366] width 628 height 36
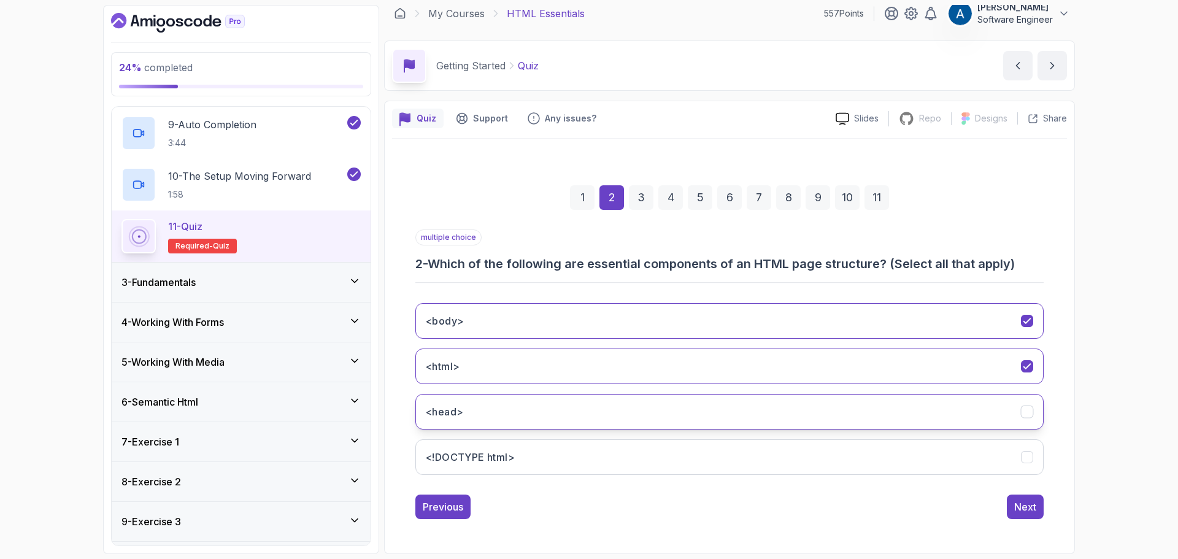
click at [526, 408] on button "<head>" at bounding box center [729, 412] width 628 height 36
drag, startPoint x: 559, startPoint y: 450, endPoint x: 620, endPoint y: 458, distance: 61.2
click at [560, 450] on button "<!DOCTYPE html>" at bounding box center [729, 457] width 628 height 36
click at [1037, 510] on button "Next" at bounding box center [1025, 506] width 37 height 25
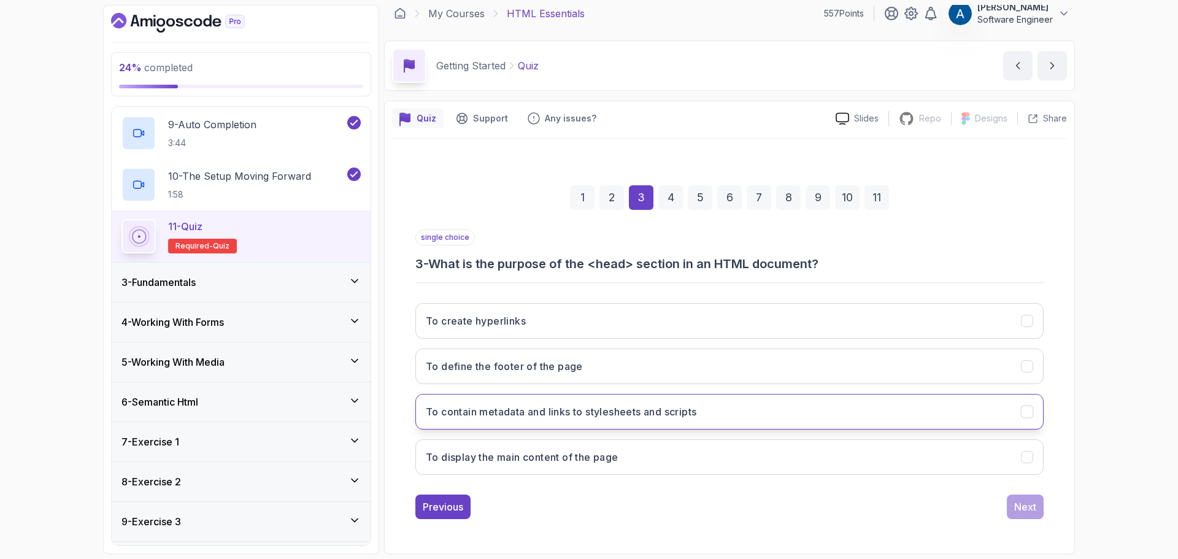
click at [648, 407] on h3 "To contain metadata and links to stylesheets and scripts" at bounding box center [561, 411] width 270 height 15
click at [1021, 509] on div "Next" at bounding box center [1025, 506] width 22 height 15
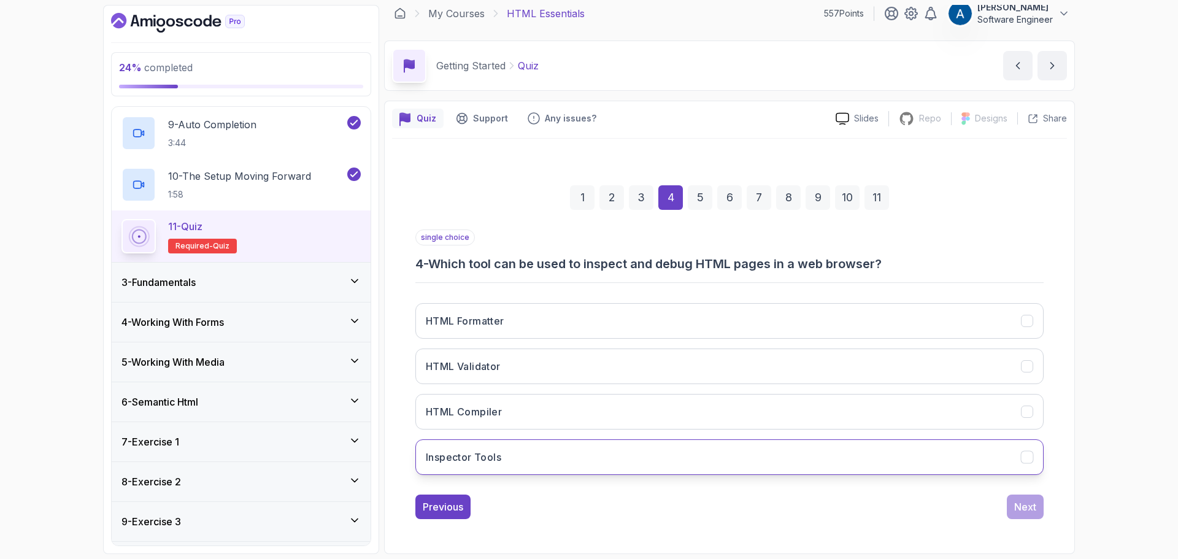
click at [489, 453] on h3 "Inspector Tools" at bounding box center [463, 457] width 75 height 15
click at [1009, 499] on button "Next" at bounding box center [1025, 506] width 37 height 25
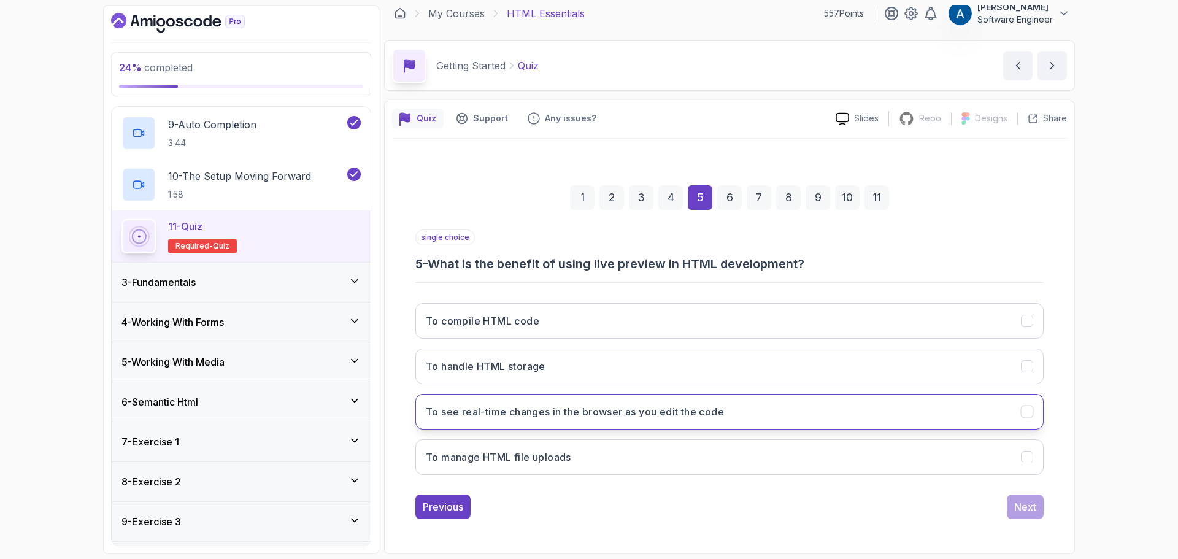
click at [669, 405] on h3 "To see real-time changes in the browser as you edit the code" at bounding box center [575, 411] width 298 height 15
click at [1019, 504] on div "Next" at bounding box center [1025, 506] width 22 height 15
click at [740, 420] on button "To improve readability and maintainability of the code" at bounding box center [729, 412] width 628 height 36
click at [1003, 510] on div "Previous Next" at bounding box center [729, 506] width 628 height 25
click at [1027, 508] on div "Next" at bounding box center [1025, 506] width 22 height 15
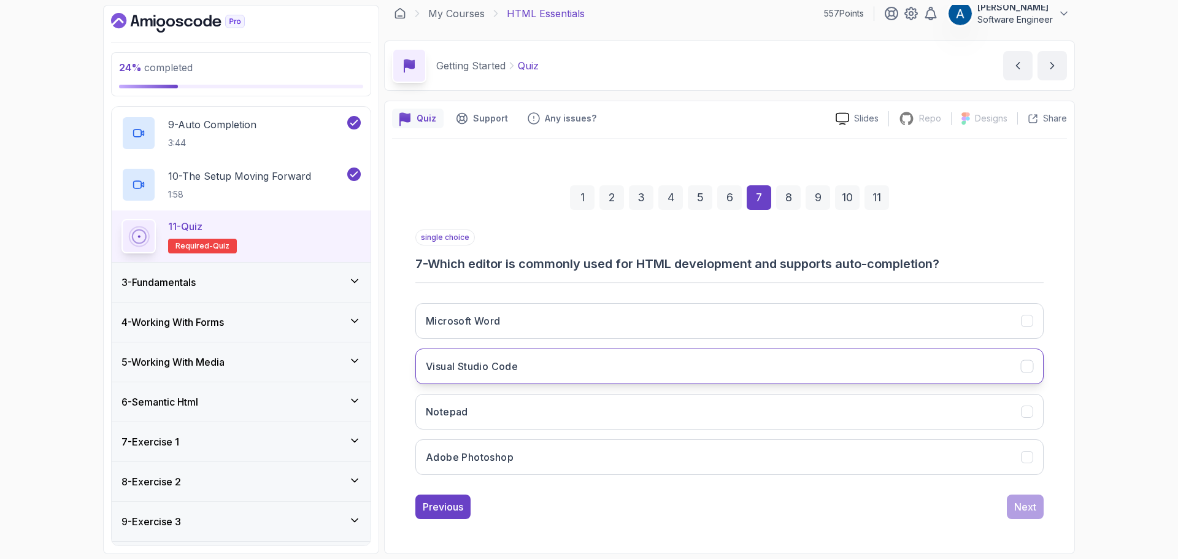
click at [643, 372] on button "Visual Studio Code" at bounding box center [729, 366] width 628 height 36
click at [1028, 512] on div "Next" at bounding box center [1025, 506] width 22 height 15
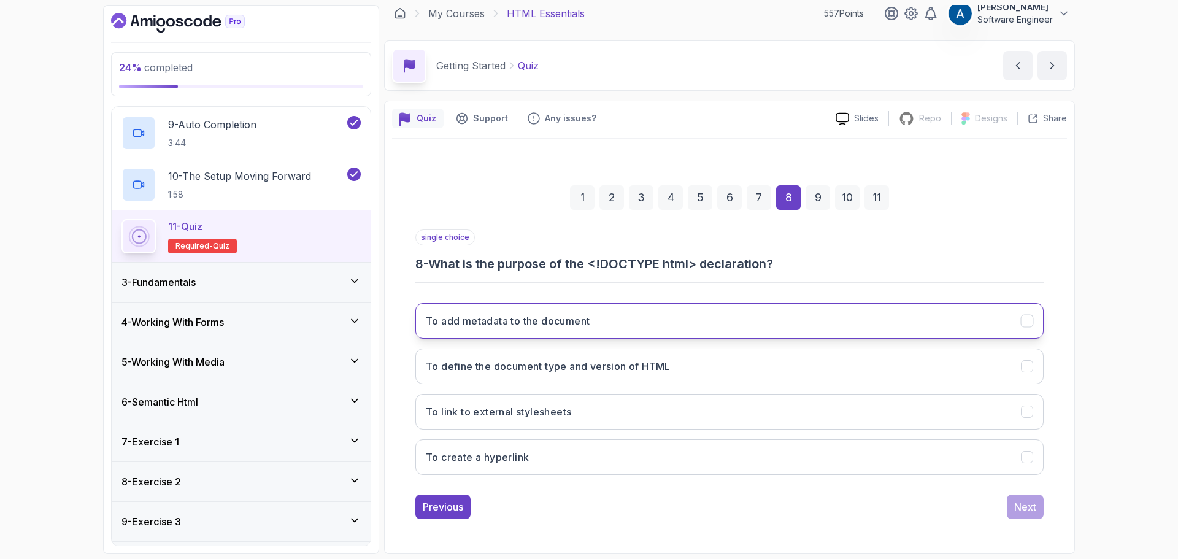
click at [577, 331] on button "To add metadata to the document" at bounding box center [729, 321] width 628 height 36
click at [764, 378] on button "To define the document type and version of HTML" at bounding box center [729, 366] width 628 height 36
click at [1033, 506] on div "Next" at bounding box center [1025, 506] width 22 height 15
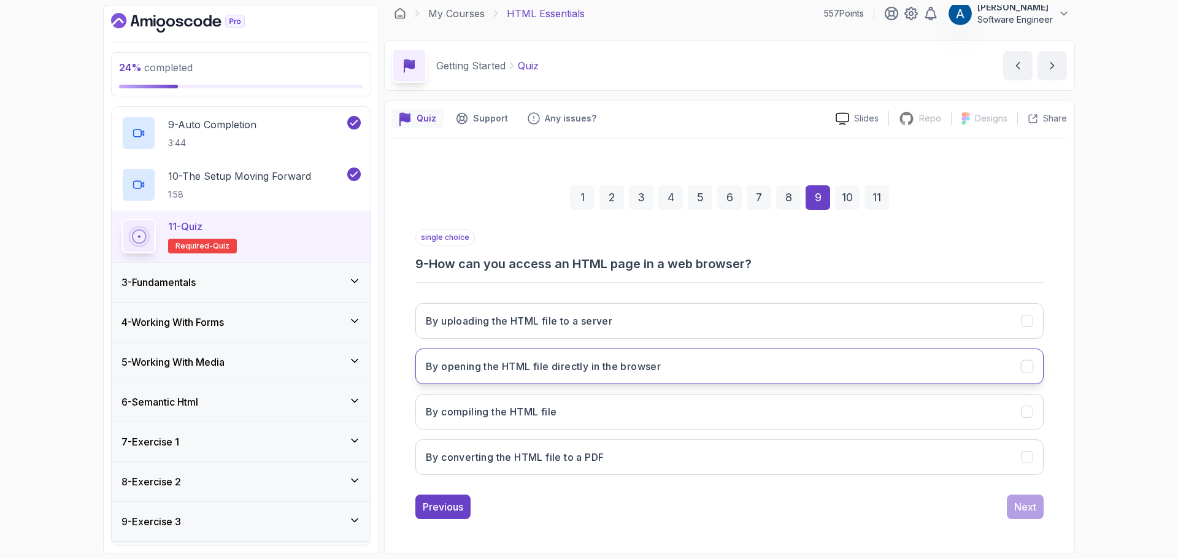
click at [680, 364] on button "By opening the HTML file directly in the browser" at bounding box center [729, 366] width 628 height 36
click at [1019, 504] on div "Next" at bounding box center [1025, 506] width 22 height 15
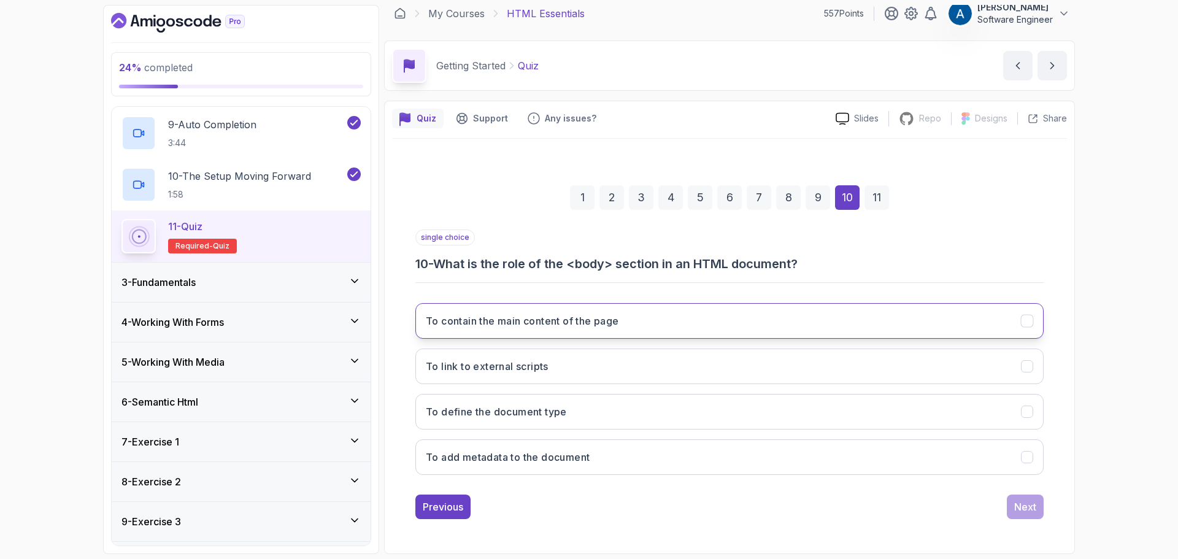
click at [635, 324] on button "To contain the main content of the page" at bounding box center [729, 321] width 628 height 36
click at [1027, 509] on div "Next" at bounding box center [1025, 506] width 22 height 15
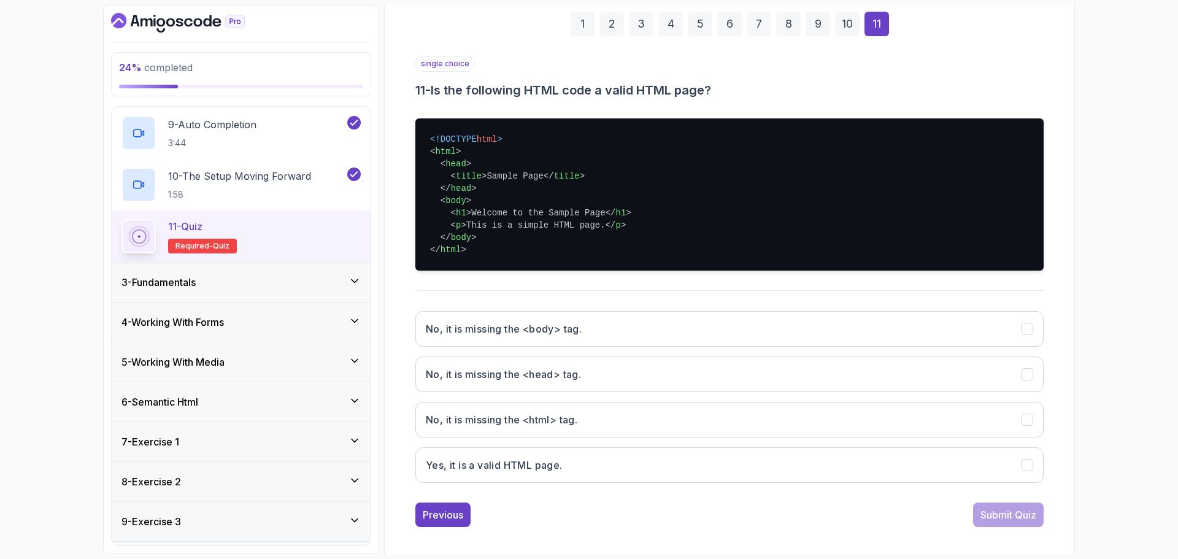
scroll to position [190, 0]
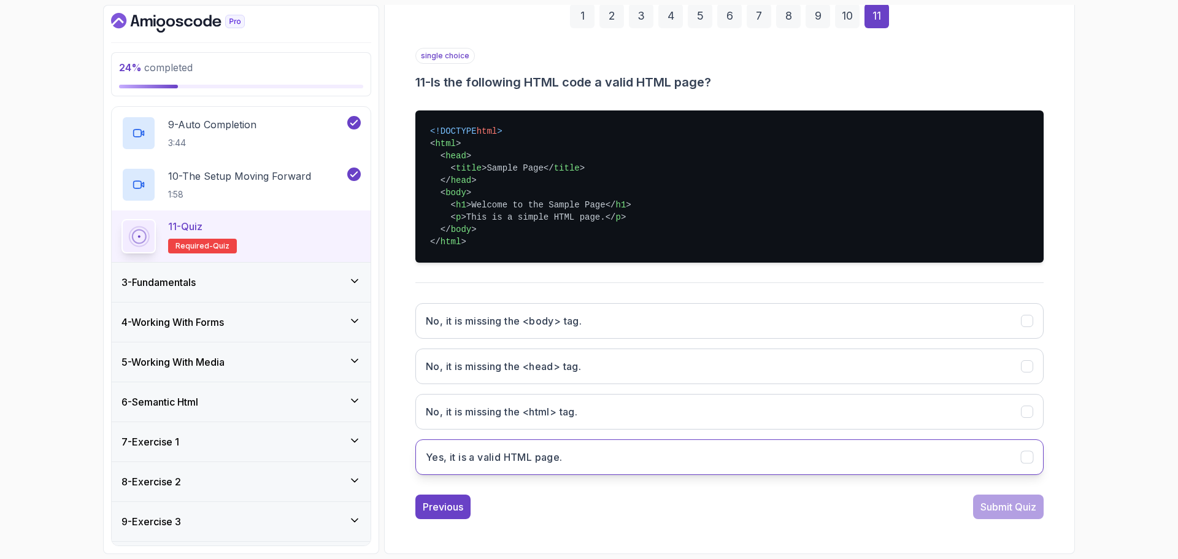
click at [613, 440] on button "Yes, it is a valid HTML page." at bounding box center [729, 457] width 628 height 36
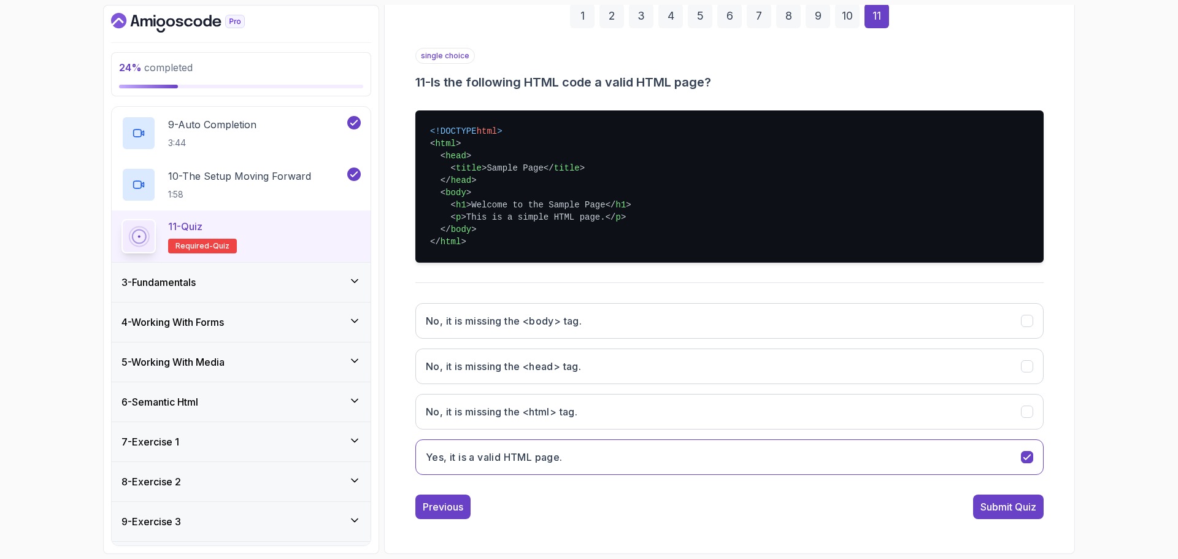
drag, startPoint x: 1000, startPoint y: 508, endPoint x: 997, endPoint y: 499, distance: 10.3
click at [1000, 508] on div "Submit Quiz" at bounding box center [1008, 506] width 56 height 15
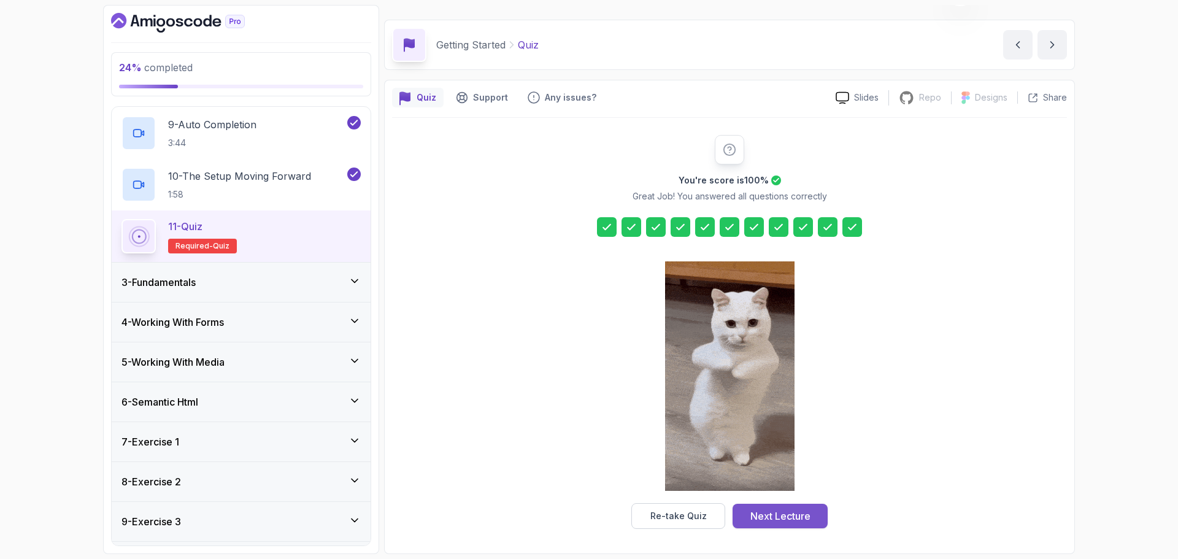
click at [772, 519] on div "Next Lecture" at bounding box center [780, 515] width 60 height 15
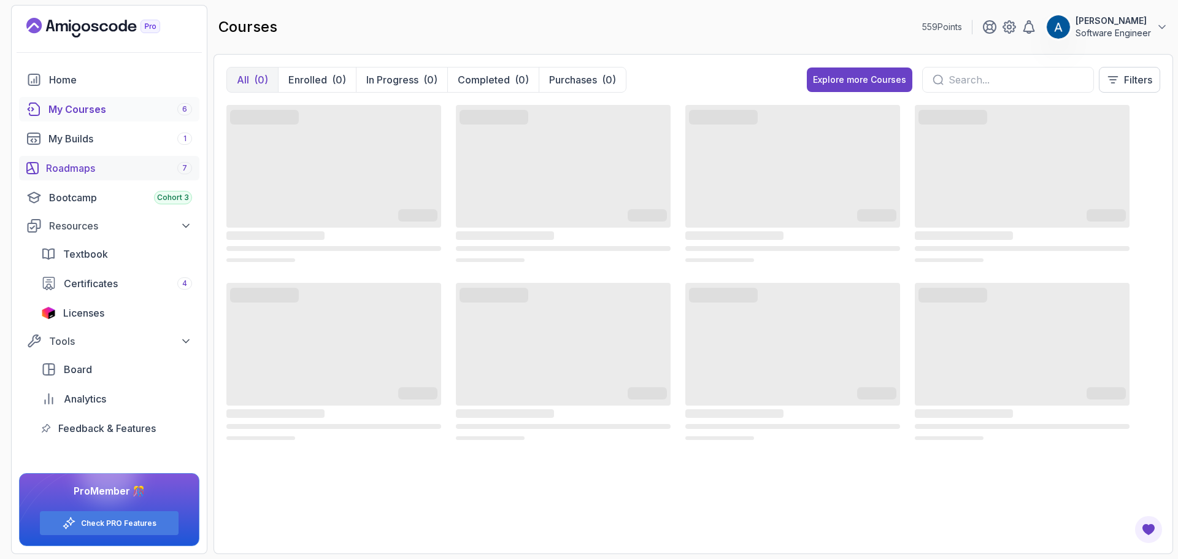
click at [113, 166] on div "Roadmaps 7" at bounding box center [119, 168] width 146 height 15
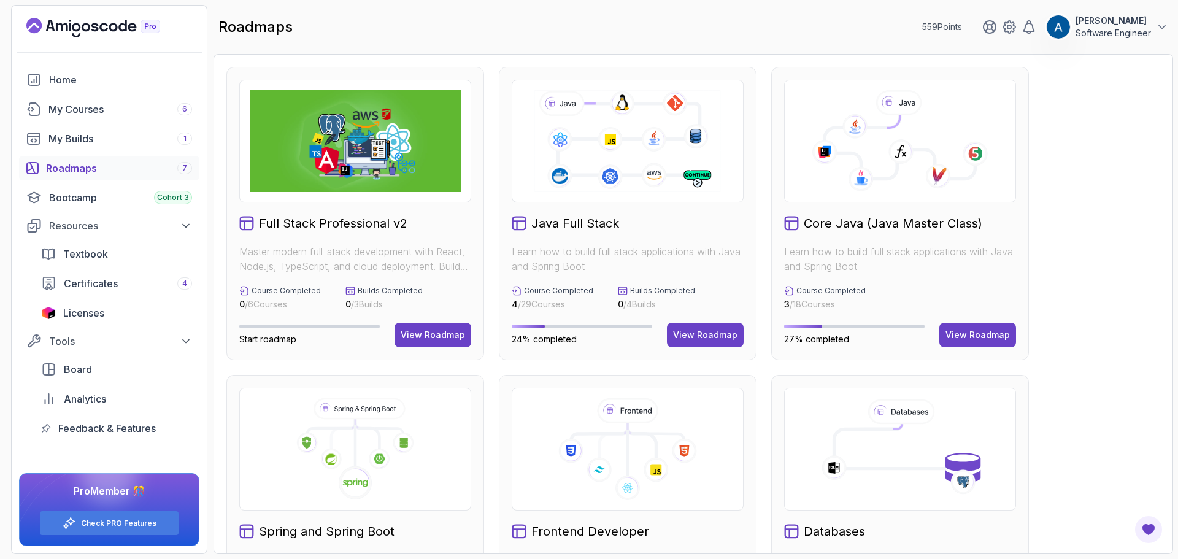
scroll to position [245, 0]
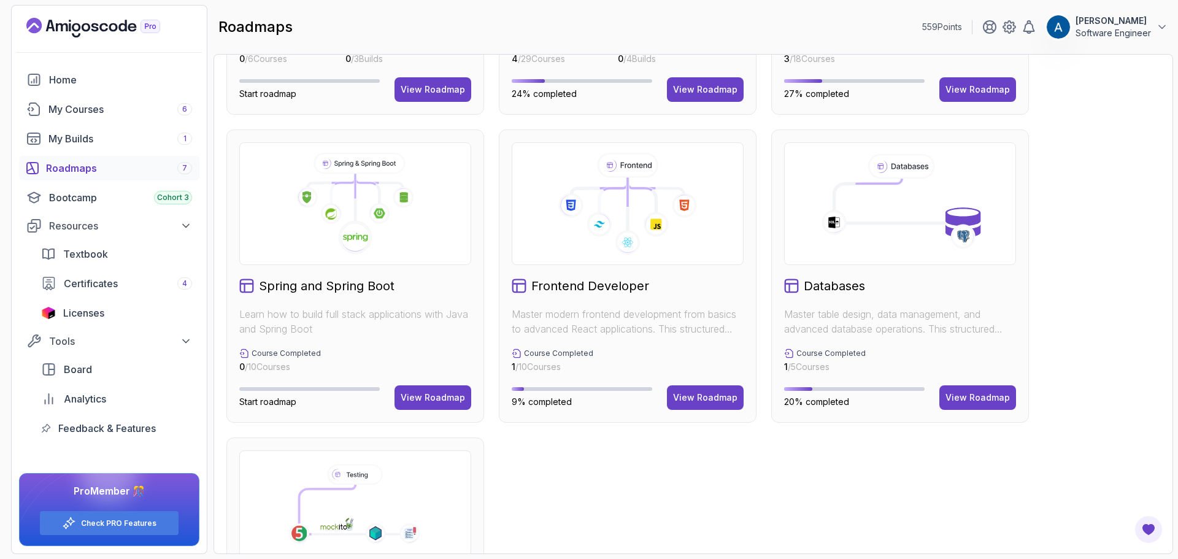
click at [604, 288] on h2 "Frontend Developer" at bounding box center [590, 285] width 118 height 17
click at [706, 390] on button "View Roadmap" at bounding box center [705, 397] width 77 height 25
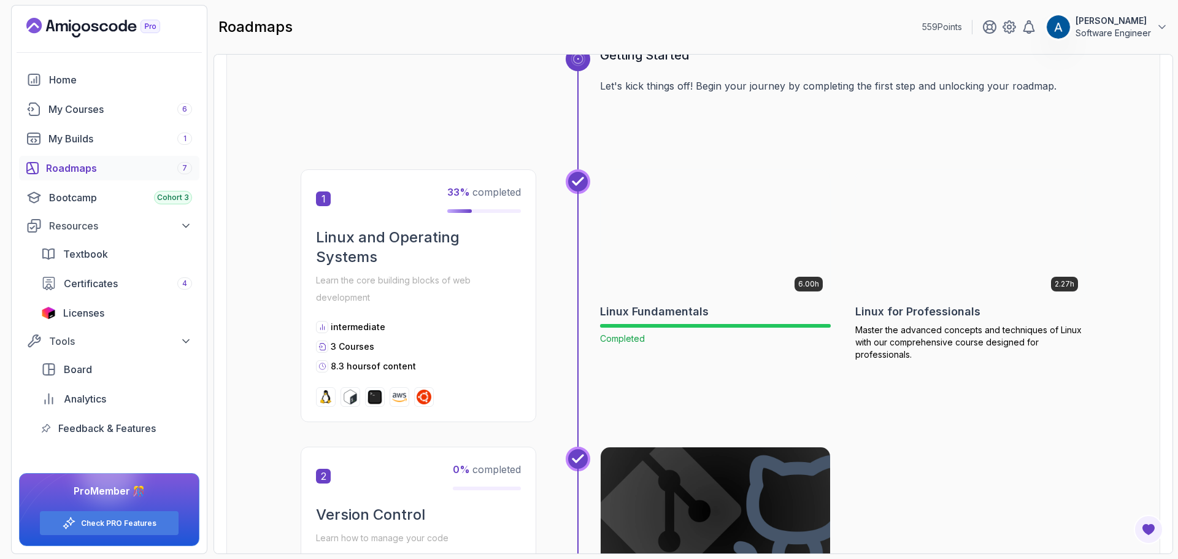
scroll to position [135, 0]
